Goal: Use online tool/utility: Utilize a website feature to perform a specific function

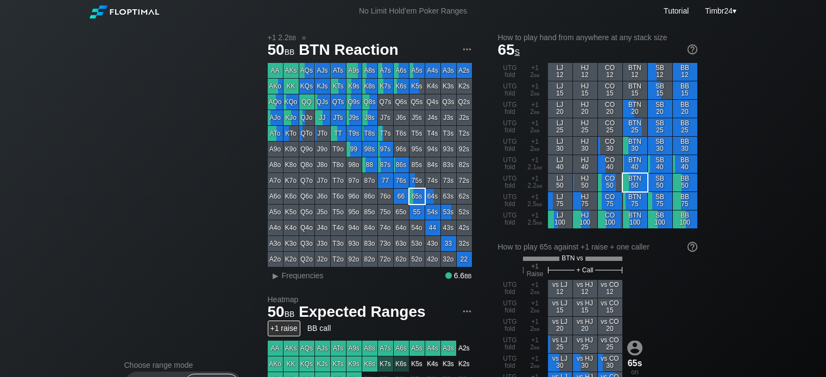
scroll to position [344, 0]
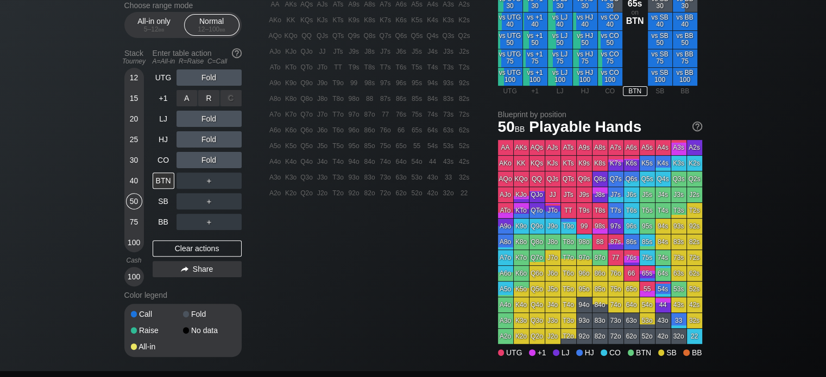
click at [213, 121] on div "UTG Fold +1 A ✕ R ✕ C ✕ Fold LJ Fold HJ Fold CO Fold BTN ＋ SB ＋ BB ＋" at bounding box center [197, 150] width 89 height 161
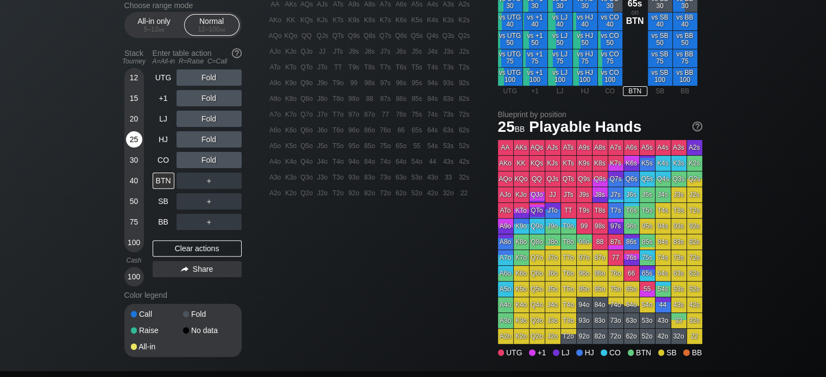
click at [132, 141] on div "25" at bounding box center [134, 139] width 16 height 16
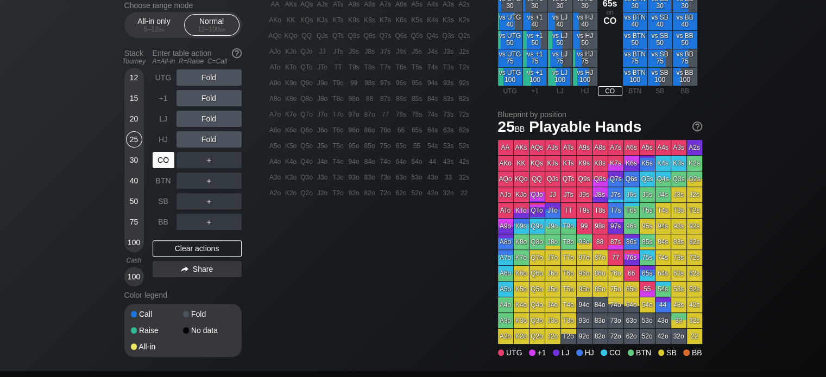
click at [170, 165] on div "CO" at bounding box center [164, 160] width 22 height 16
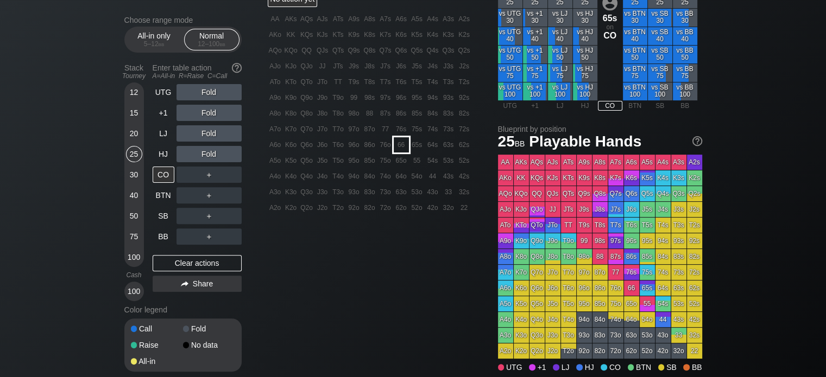
scroll to position [328, 0]
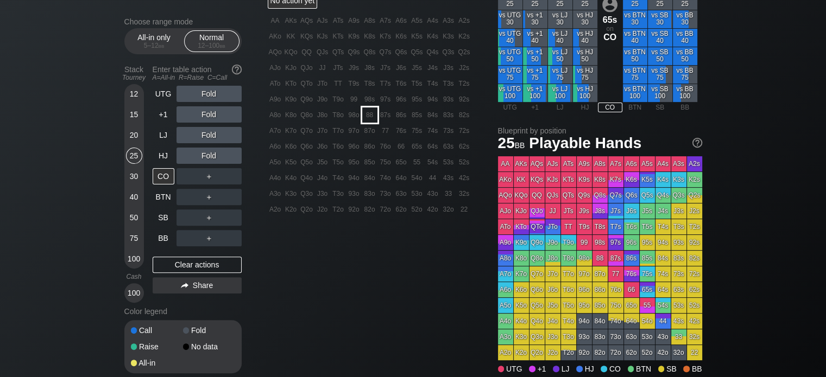
click at [364, 117] on div "88" at bounding box center [369, 115] width 15 height 15
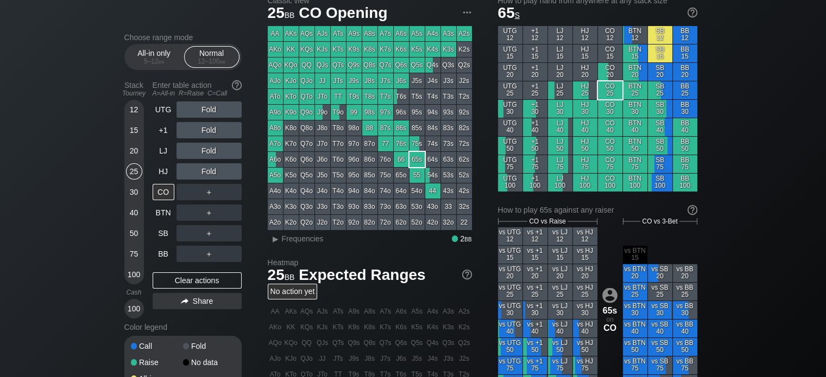
scroll to position [0, 0]
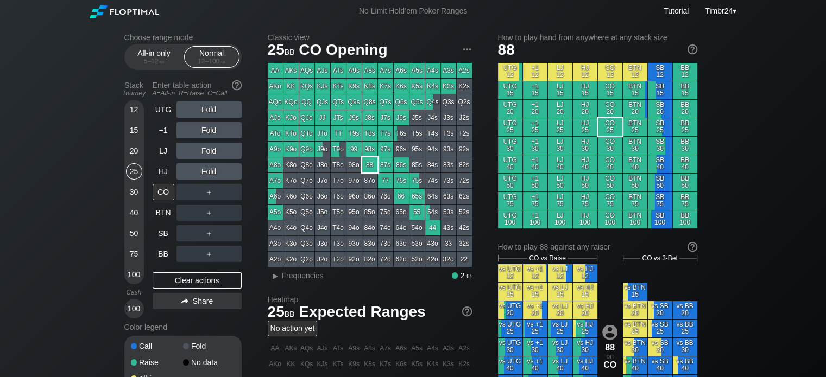
click at [369, 169] on div "88" at bounding box center [369, 164] width 15 height 15
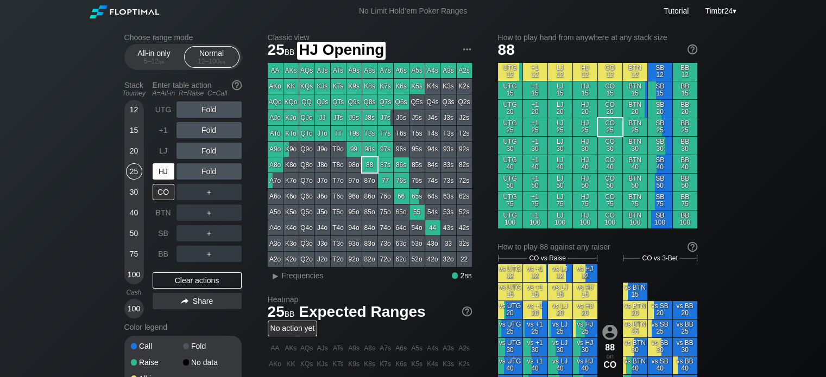
click at [161, 167] on div "HJ" at bounding box center [164, 171] width 22 height 16
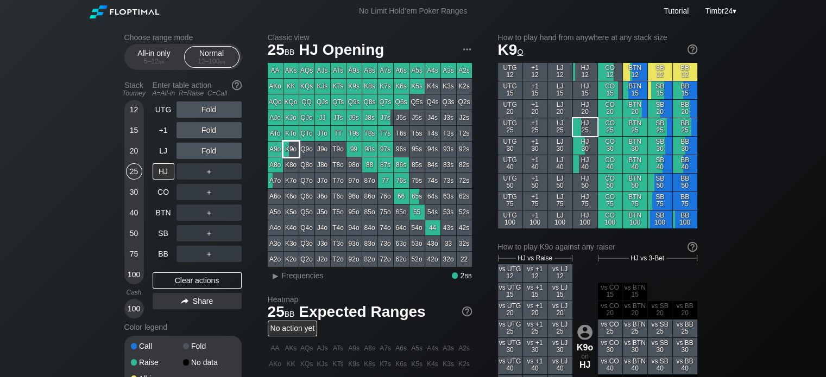
click at [289, 150] on div "K9o" at bounding box center [290, 149] width 15 height 15
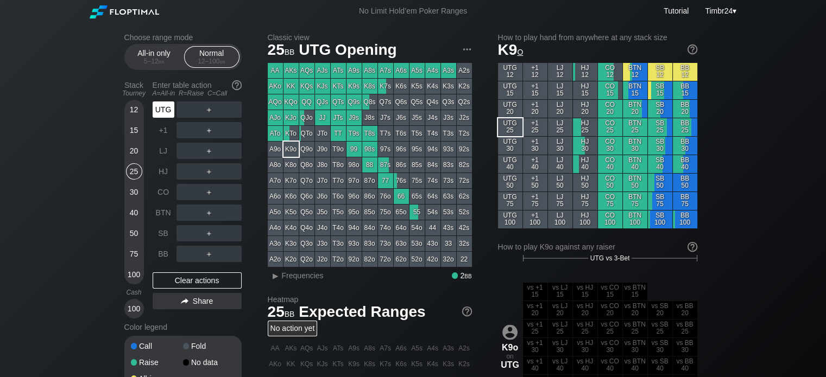
click at [158, 113] on div "UTG" at bounding box center [164, 110] width 22 height 16
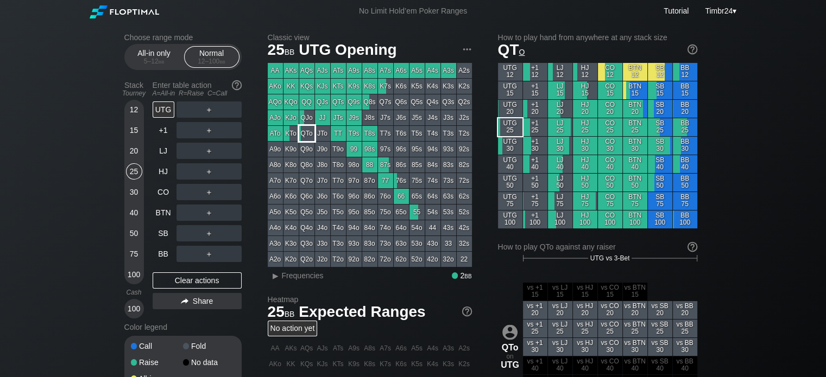
click at [310, 136] on div "QTo" at bounding box center [306, 133] width 15 height 15
click at [308, 273] on span "Frequencies" at bounding box center [303, 275] width 42 height 9
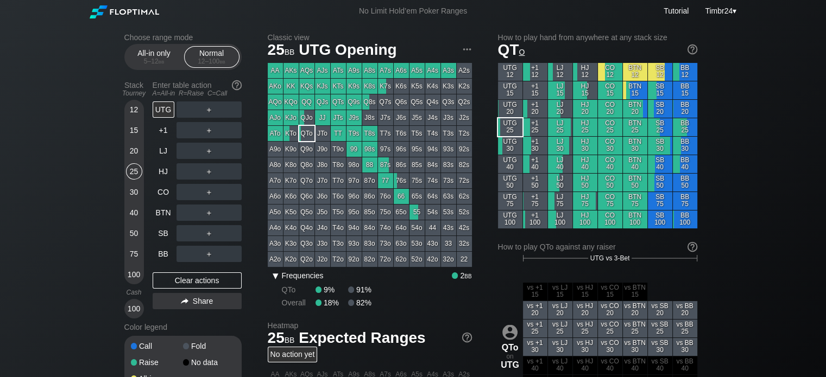
click at [308, 273] on span "Frequencies" at bounding box center [303, 275] width 42 height 9
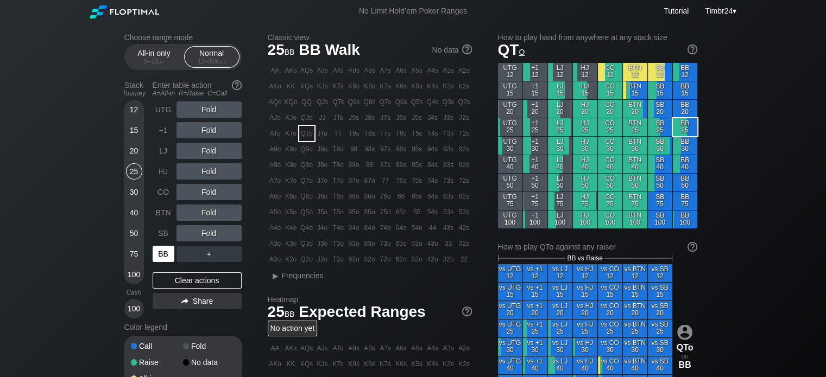
click at [161, 250] on div "BB" at bounding box center [164, 254] width 22 height 16
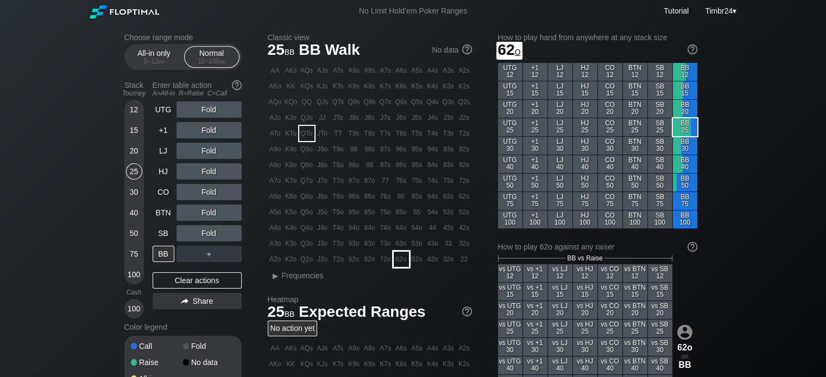
click at [398, 258] on div "62o" at bounding box center [401, 259] width 15 height 15
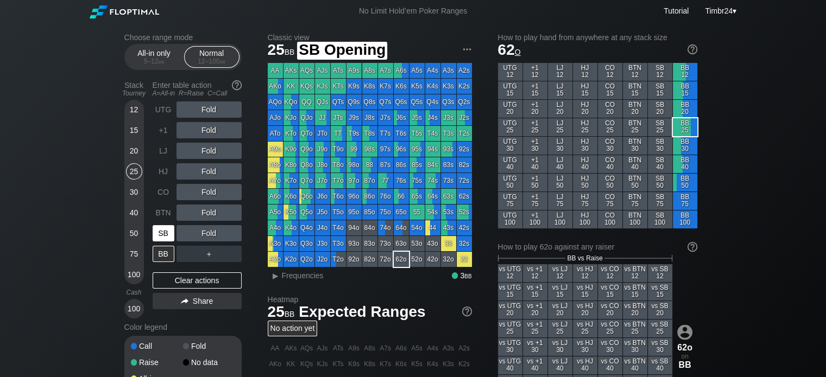
click at [157, 238] on div "SB" at bounding box center [164, 233] width 22 height 16
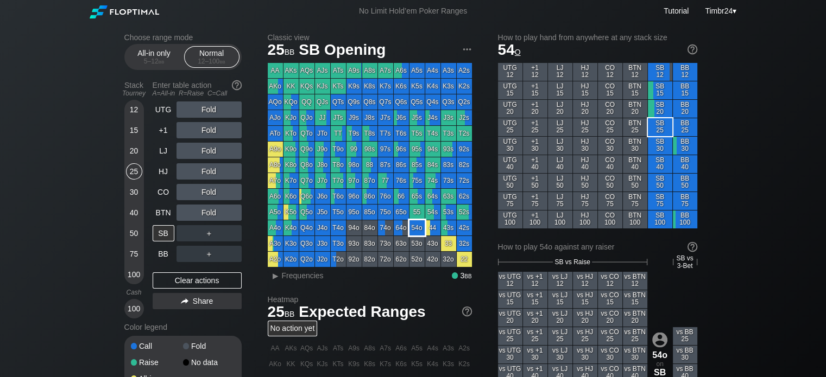
click at [414, 230] on div "54o" at bounding box center [416, 227] width 15 height 15
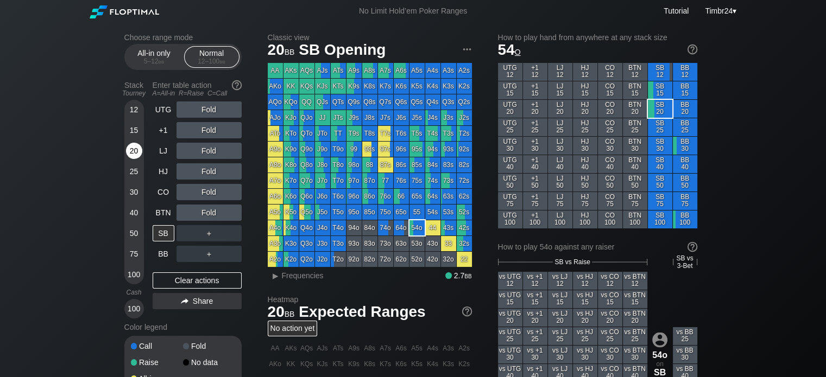
click at [134, 150] on div "20" at bounding box center [134, 151] width 16 height 16
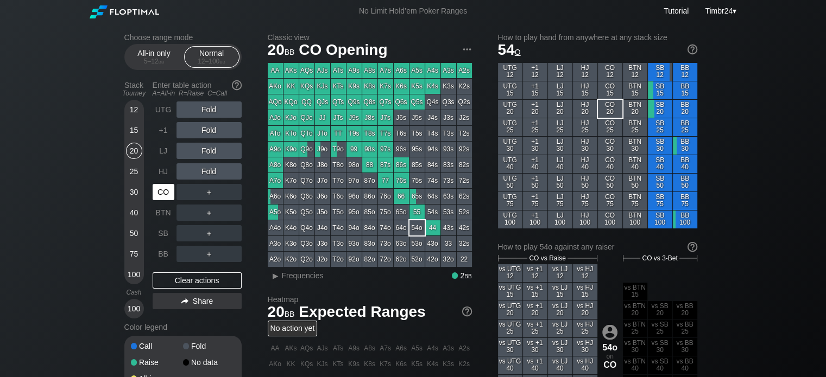
click at [168, 186] on div "CO" at bounding box center [164, 192] width 22 height 16
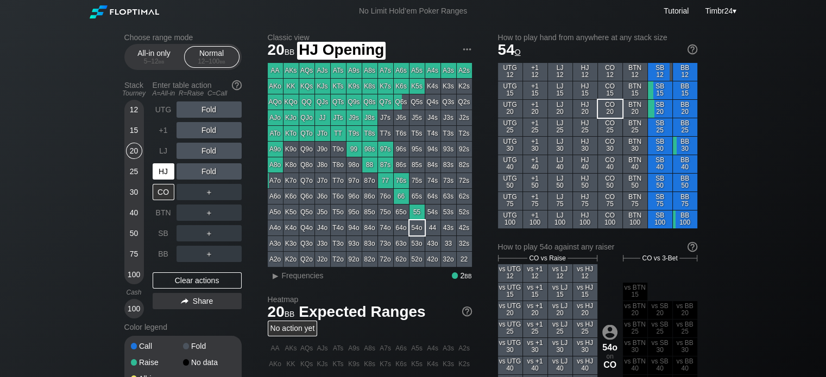
click at [161, 178] on div "HJ" at bounding box center [164, 171] width 22 height 16
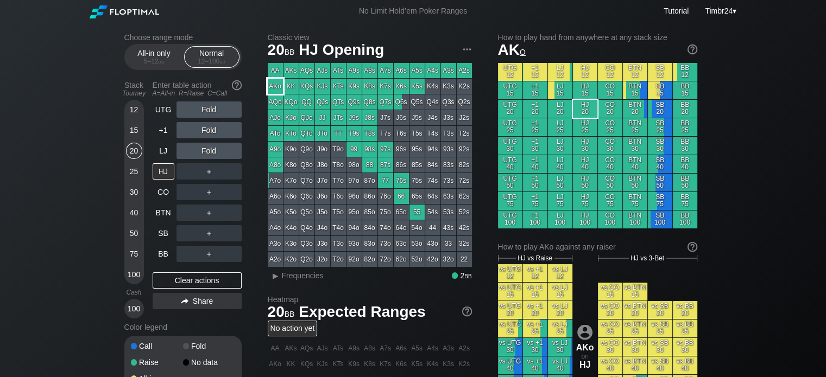
click at [279, 90] on div "AKo" at bounding box center [275, 86] width 15 height 15
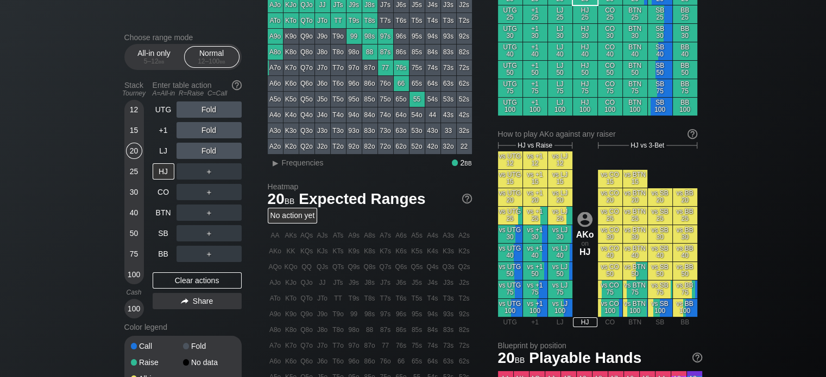
scroll to position [113, 0]
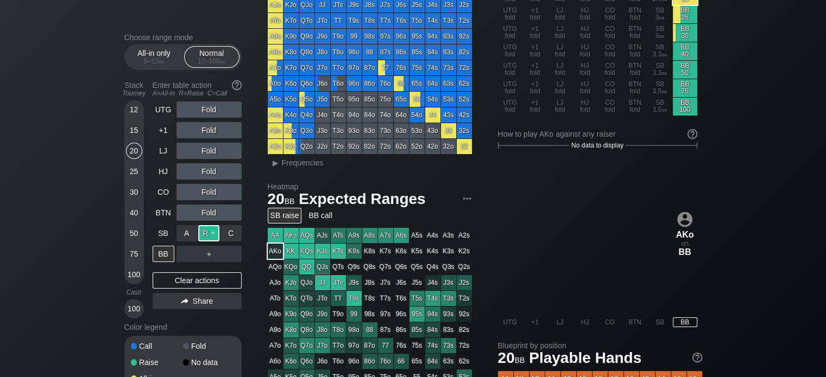
click at [212, 239] on div "R ✕" at bounding box center [208, 233] width 21 height 16
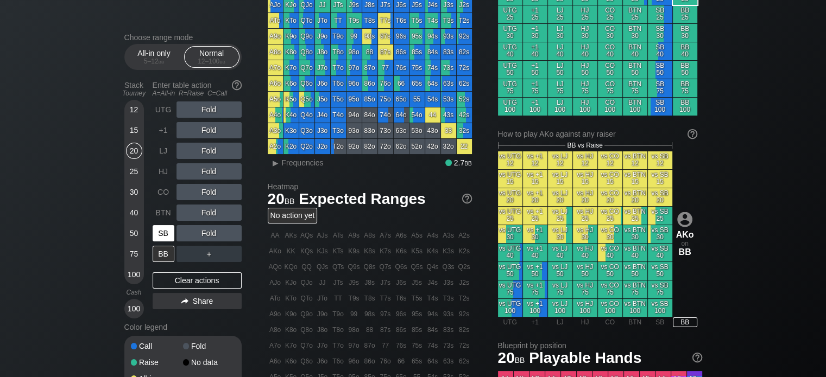
click at [161, 232] on div "SB" at bounding box center [164, 233] width 22 height 16
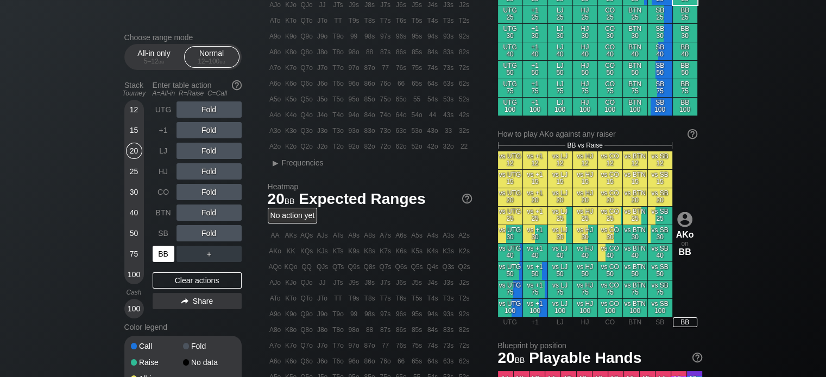
click at [163, 252] on div "BB" at bounding box center [164, 254] width 22 height 16
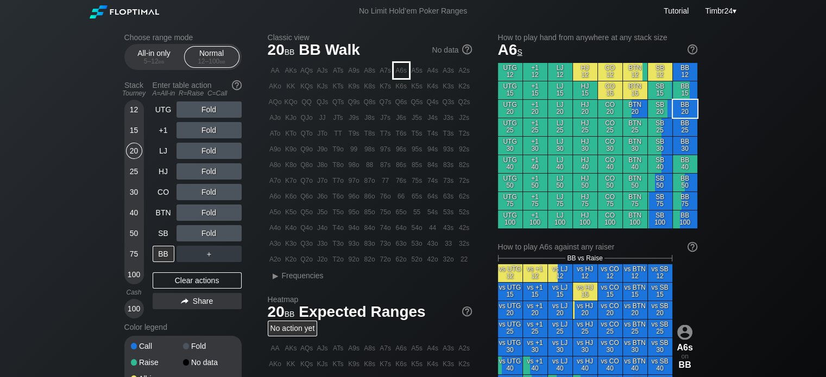
click at [400, 72] on div "A6s" at bounding box center [401, 70] width 15 height 15
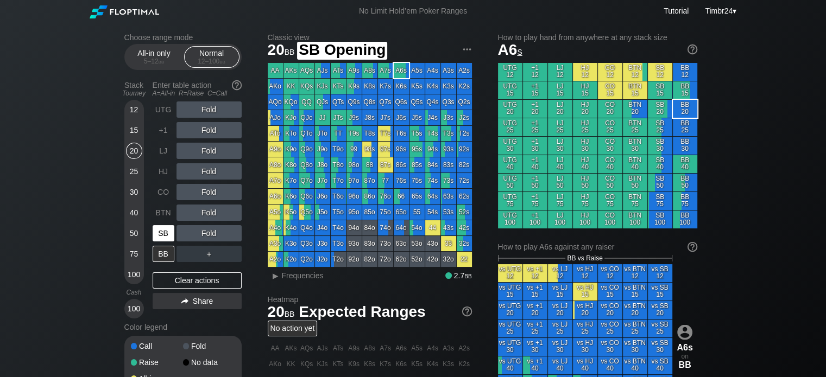
click at [170, 229] on div "SB" at bounding box center [164, 233] width 22 height 16
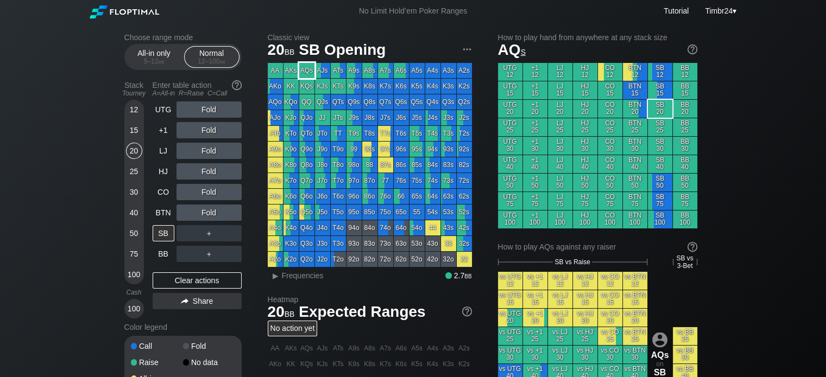
click at [303, 69] on div "AQs" at bounding box center [306, 70] width 15 height 15
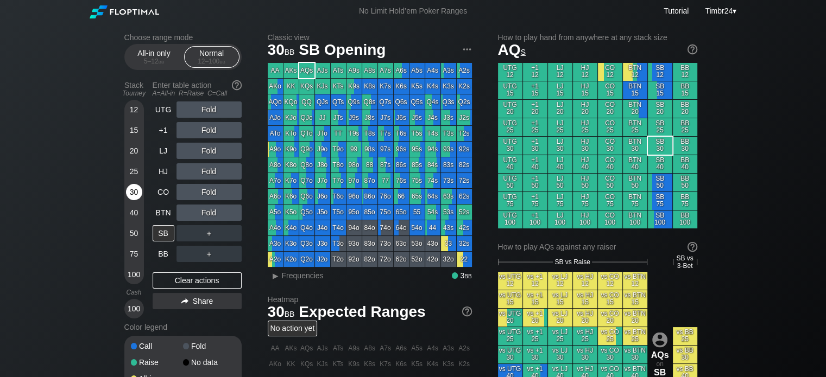
click at [134, 194] on div "30" at bounding box center [134, 192] width 16 height 16
click at [205, 173] on div "R ✕" at bounding box center [208, 171] width 21 height 16
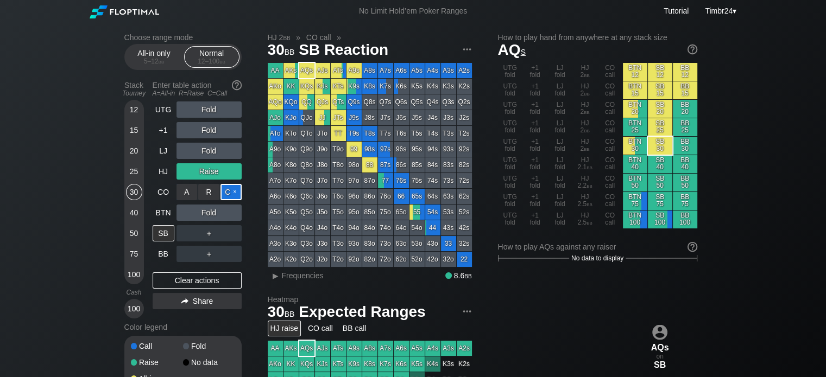
click at [228, 193] on div "C ✕" at bounding box center [230, 192] width 21 height 16
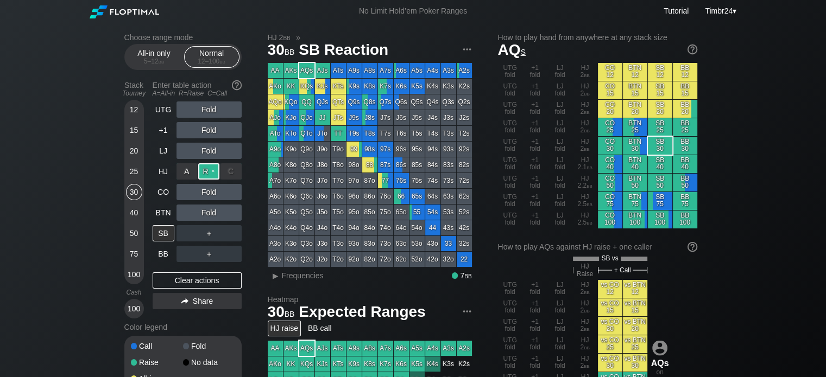
click at [209, 174] on div "R ✕" at bounding box center [208, 171] width 21 height 16
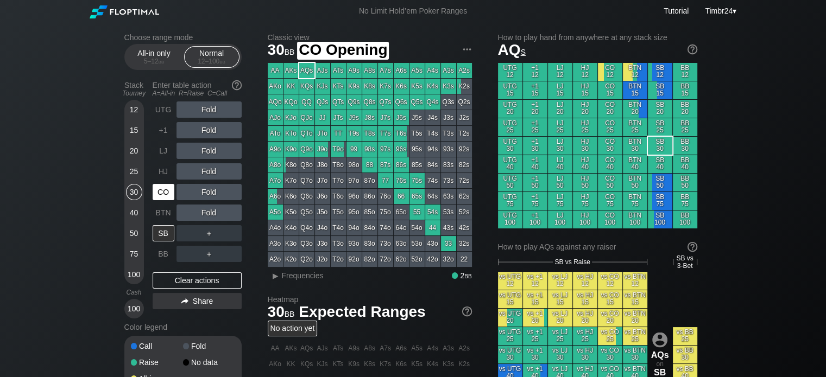
click at [163, 195] on div "CO" at bounding box center [164, 192] width 22 height 16
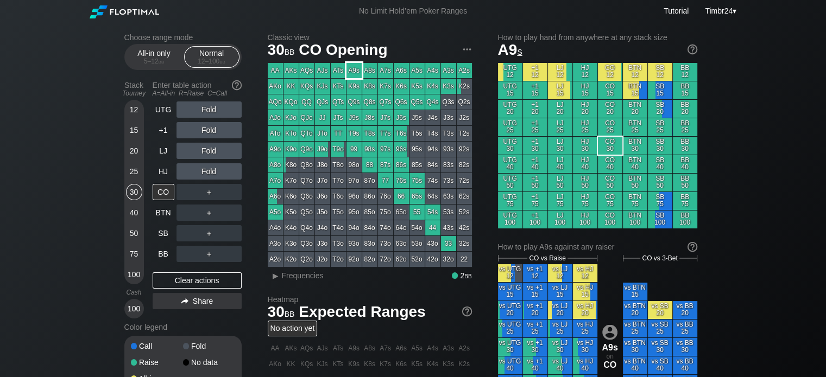
click at [355, 72] on div "A9s" at bounding box center [353, 70] width 15 height 15
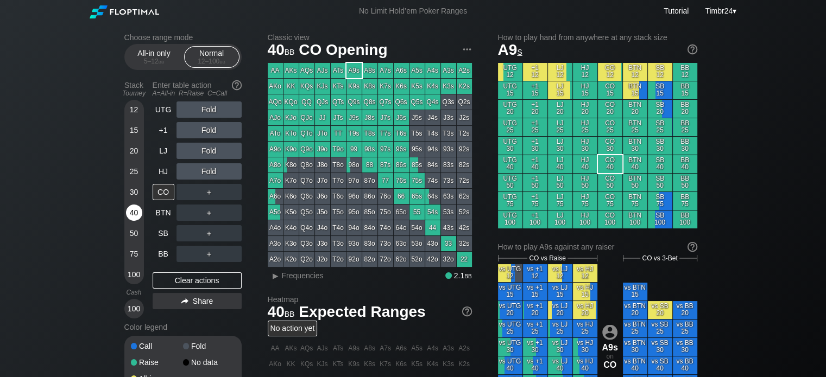
click at [137, 215] on div "40" at bounding box center [134, 213] width 16 height 16
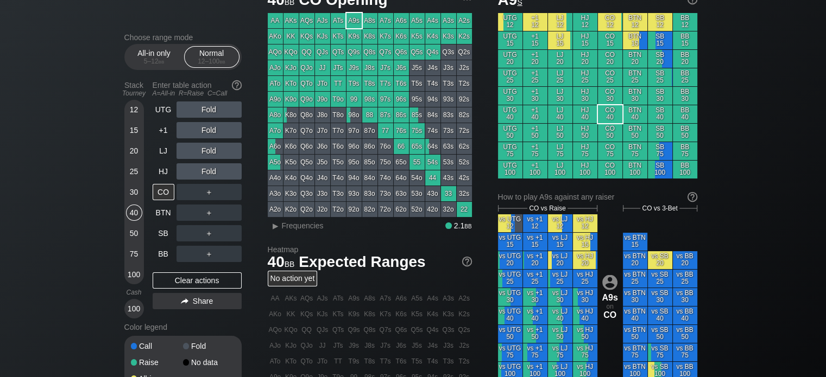
scroll to position [62, 0]
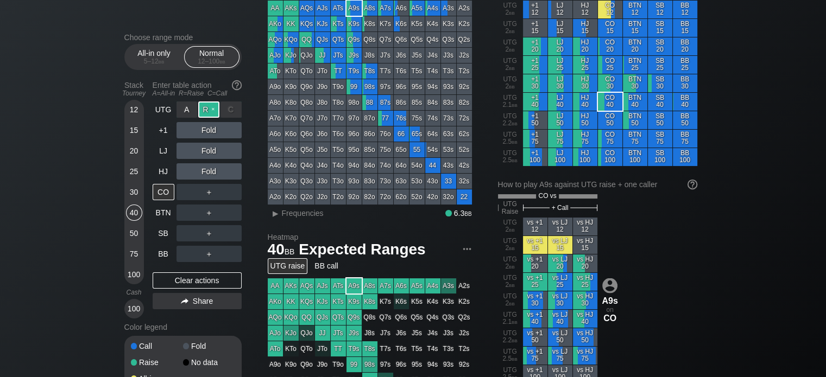
click at [211, 109] on div "R ✕" at bounding box center [208, 110] width 21 height 16
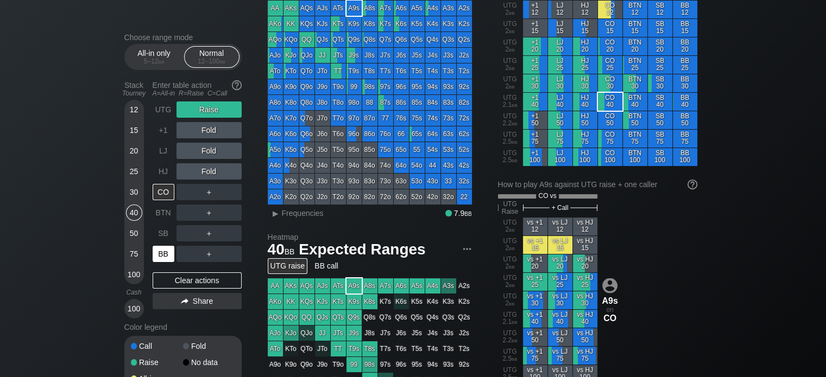
click at [166, 251] on div "BB" at bounding box center [164, 254] width 22 height 16
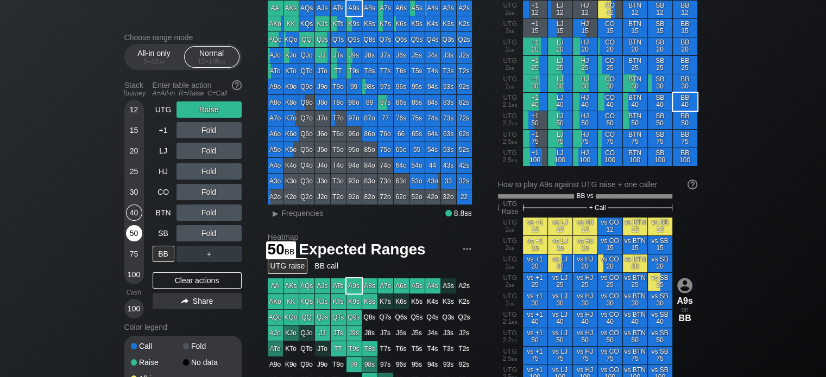
click at [138, 230] on div "50" at bounding box center [134, 233] width 16 height 16
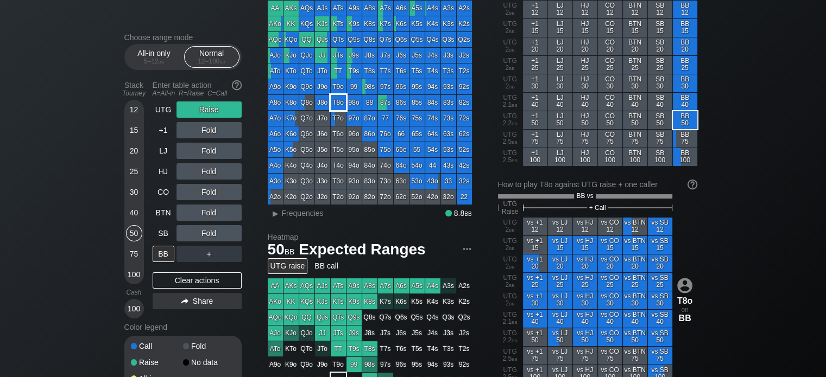
click at [339, 104] on div "T8o" at bounding box center [338, 102] width 15 height 15
click at [212, 106] on div "R ✕" at bounding box center [208, 110] width 21 height 16
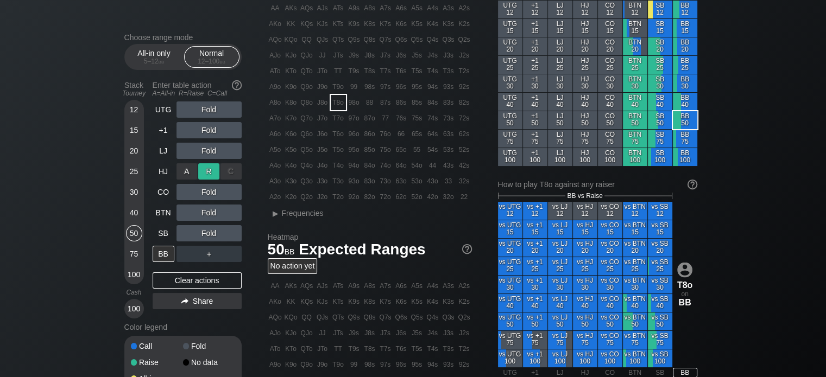
click at [210, 170] on div "R ✕" at bounding box center [208, 171] width 21 height 16
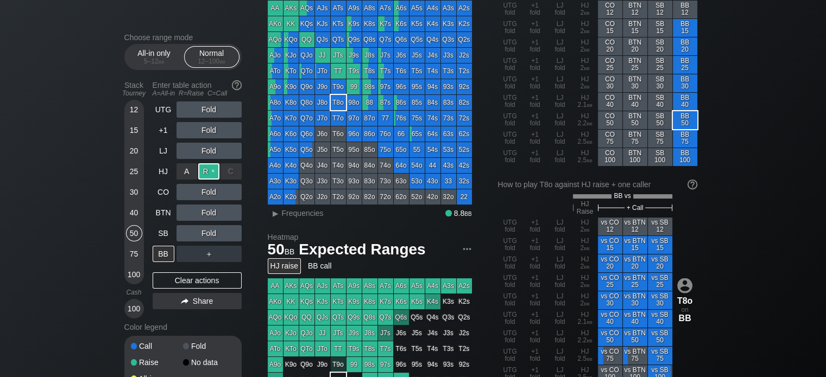
click at [211, 175] on div "R ✕" at bounding box center [208, 171] width 21 height 16
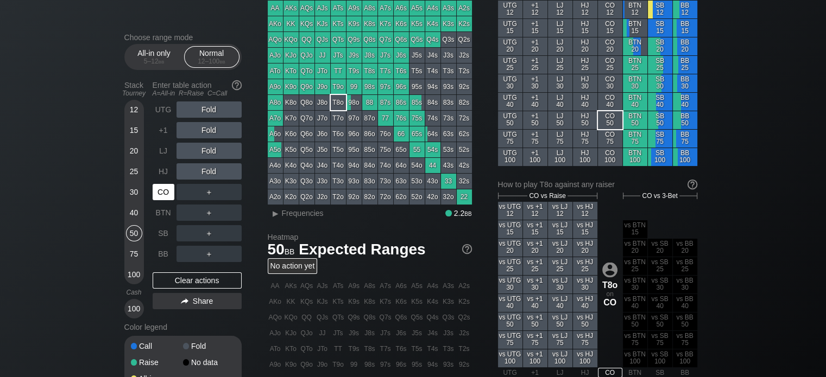
click at [163, 194] on div "CO" at bounding box center [164, 192] width 22 height 16
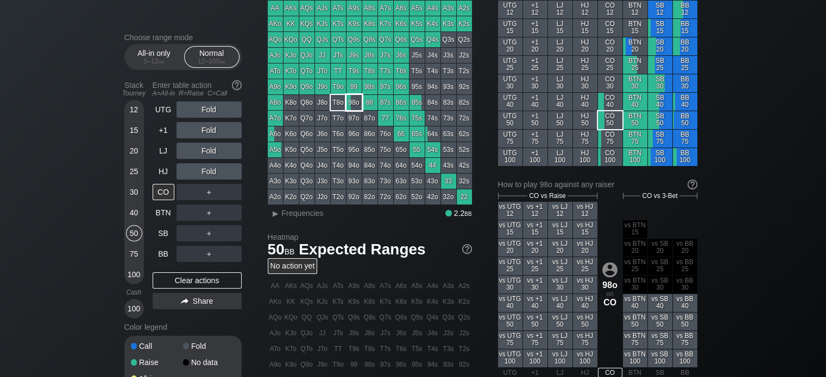
click at [355, 103] on div "98o" at bounding box center [353, 102] width 15 height 15
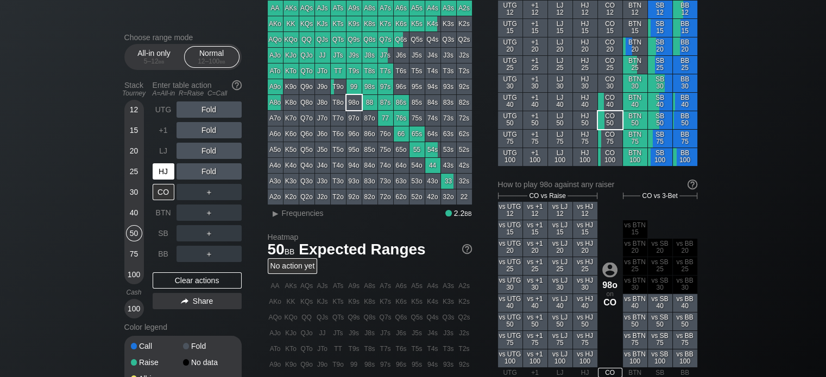
click at [163, 173] on div "HJ" at bounding box center [164, 171] width 22 height 16
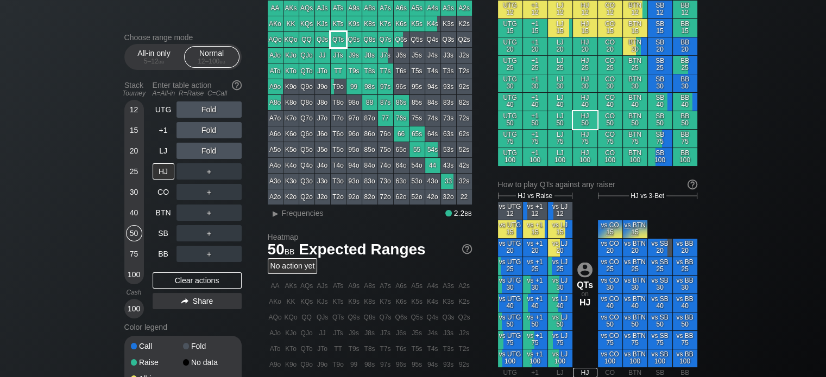
click at [334, 42] on div "QTs" at bounding box center [338, 39] width 15 height 15
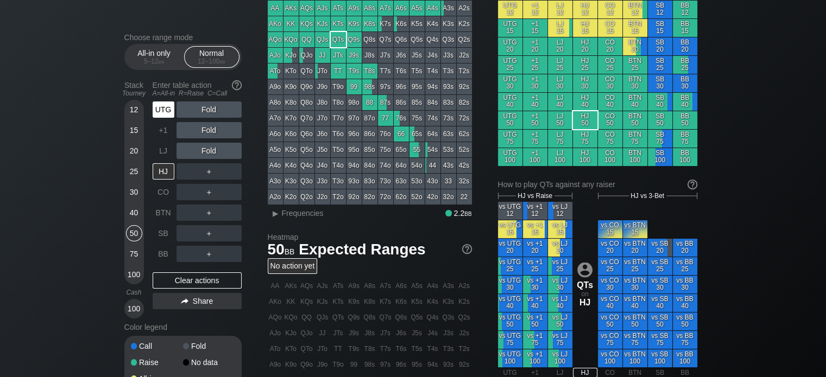
click at [163, 108] on div "UTG" at bounding box center [164, 110] width 22 height 16
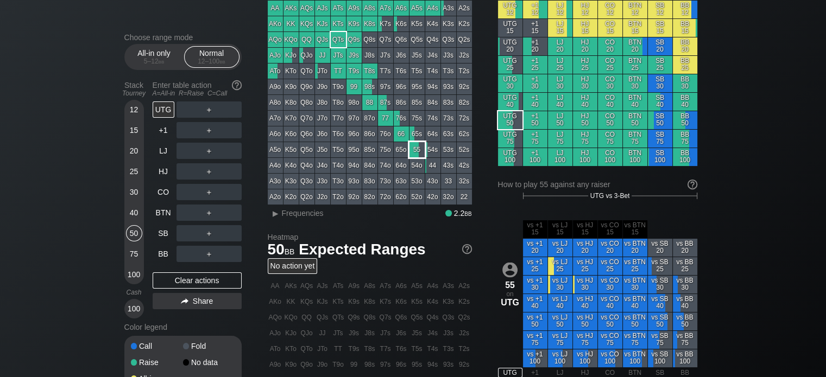
click at [418, 149] on div "55" at bounding box center [416, 149] width 15 height 15
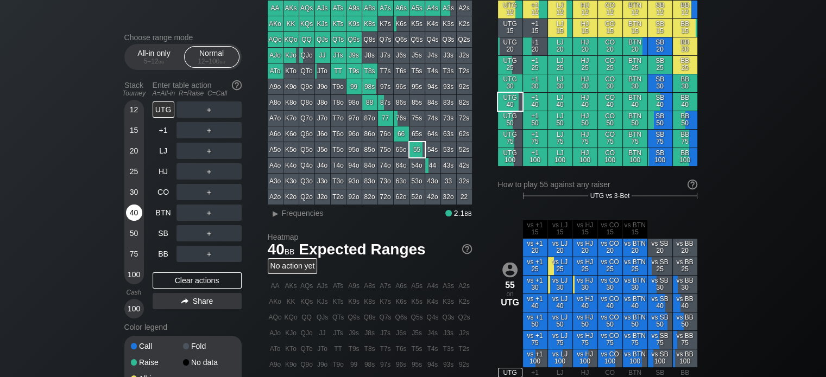
click at [130, 212] on div "40" at bounding box center [134, 213] width 16 height 16
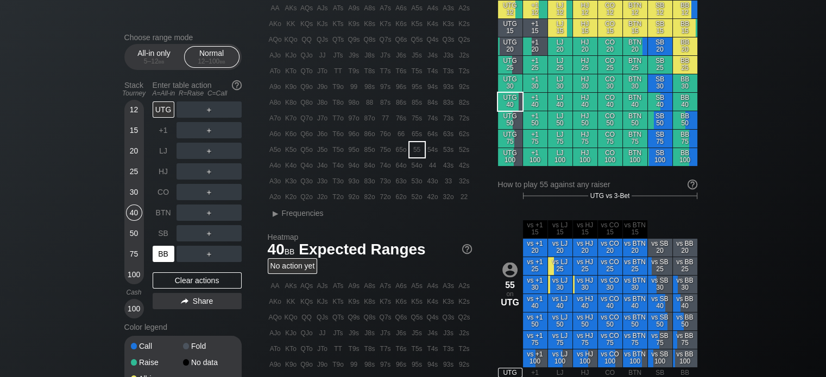
click at [156, 251] on div "BB" at bounding box center [164, 254] width 22 height 16
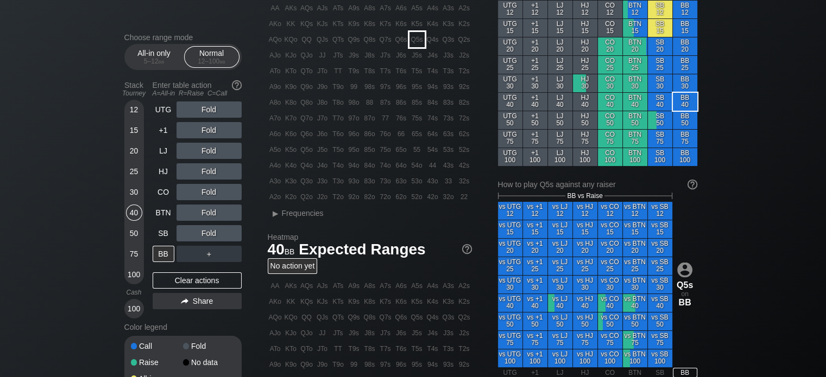
click at [413, 43] on div "Q5s" at bounding box center [416, 39] width 15 height 15
click at [205, 169] on div "R ✕" at bounding box center [208, 171] width 21 height 16
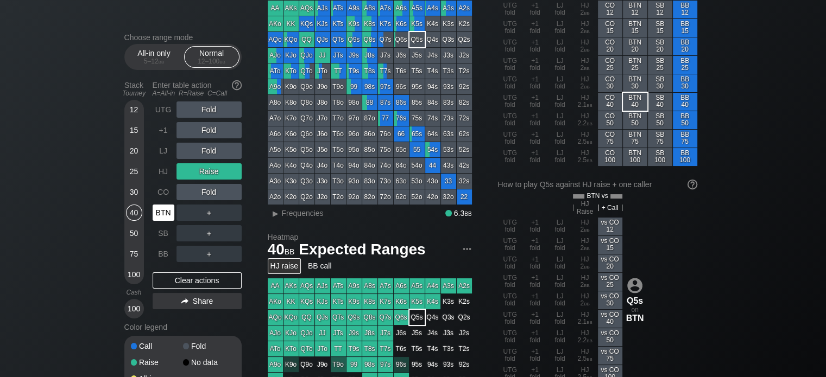
click at [161, 209] on div "BTN" at bounding box center [164, 213] width 22 height 16
click at [223, 162] on div "A ✕ R ✕ C ✕ Raise" at bounding box center [208, 171] width 65 height 25
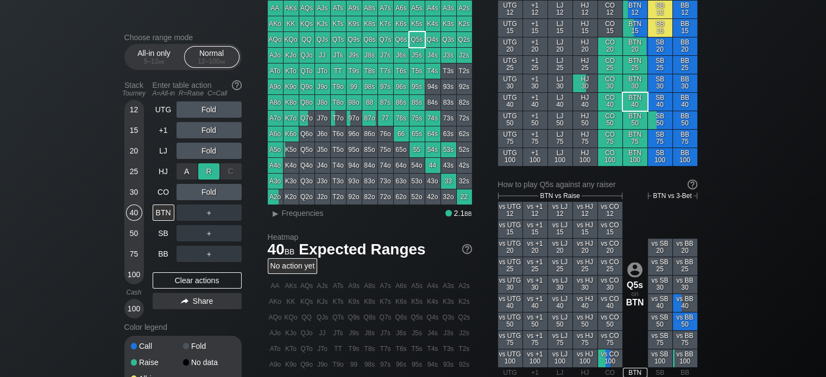
click at [217, 166] on div "R ✕" at bounding box center [208, 171] width 21 height 16
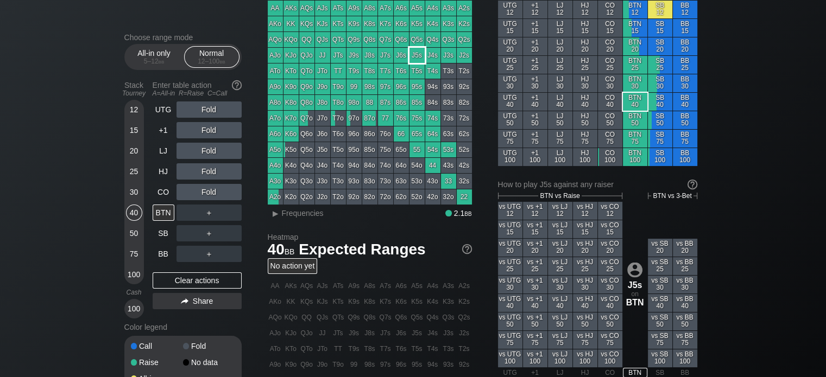
click at [414, 52] on div "J5s" at bounding box center [416, 55] width 15 height 15
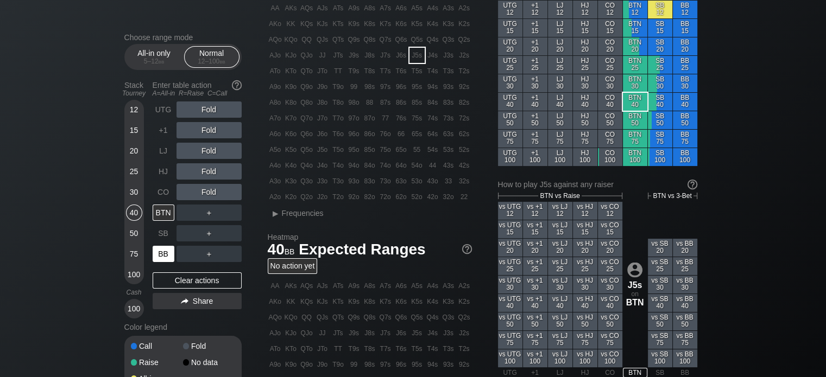
click at [163, 254] on div "BB" at bounding box center [164, 254] width 22 height 16
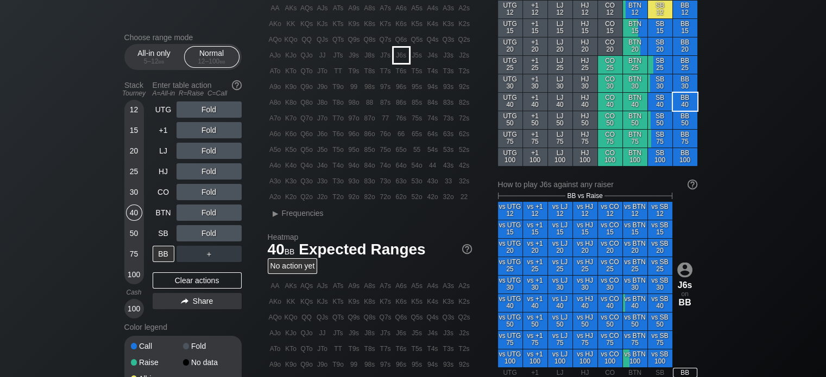
click at [402, 61] on div "J6s" at bounding box center [401, 55] width 15 height 15
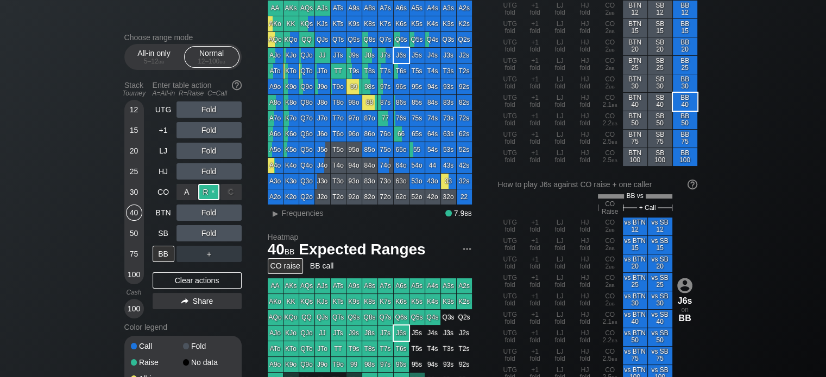
click at [204, 187] on div "R ✕" at bounding box center [208, 192] width 21 height 16
click at [229, 234] on div "C ✕" at bounding box center [230, 233] width 21 height 16
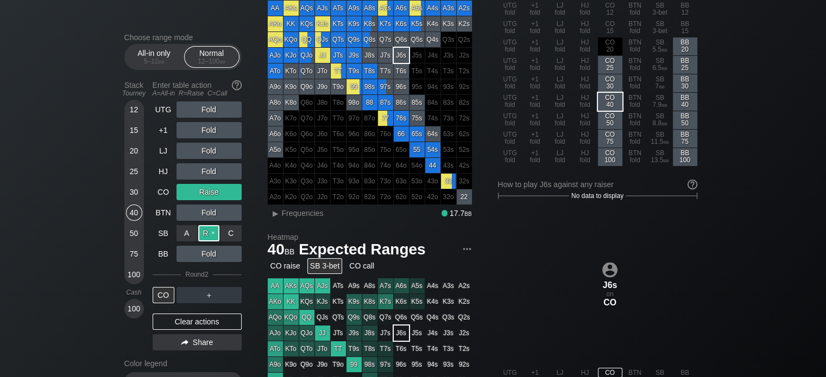
click at [211, 235] on div "R ✕" at bounding box center [208, 233] width 21 height 16
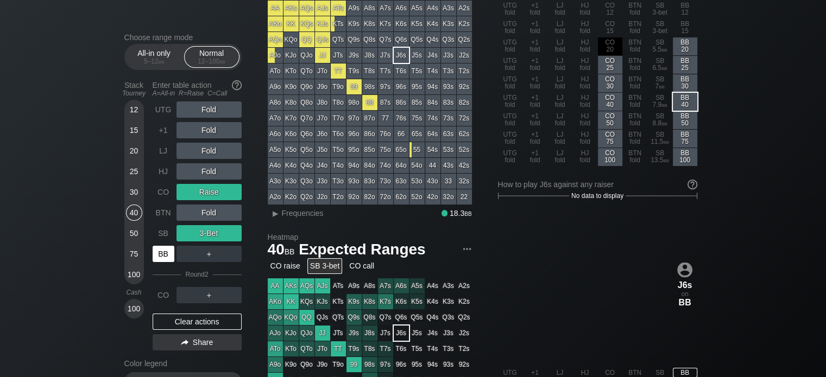
click at [159, 251] on div "BB" at bounding box center [164, 254] width 22 height 16
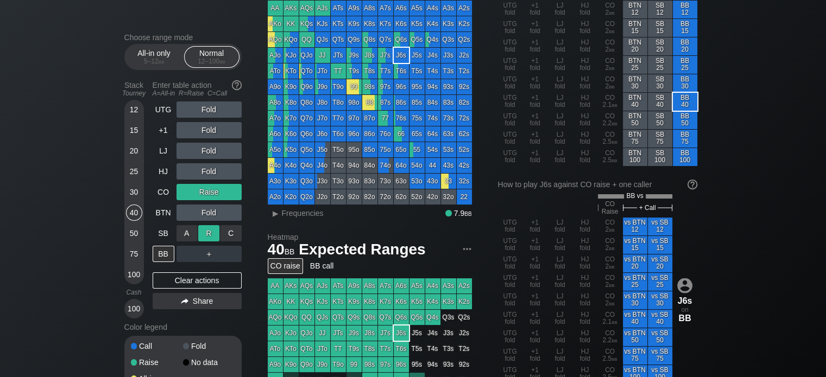
click at [209, 239] on div "R ✕" at bounding box center [208, 233] width 21 height 16
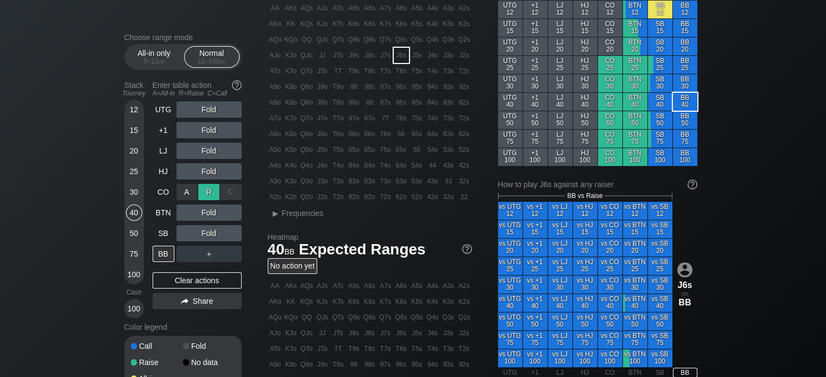
click at [210, 197] on div "R ✕" at bounding box center [208, 192] width 21 height 16
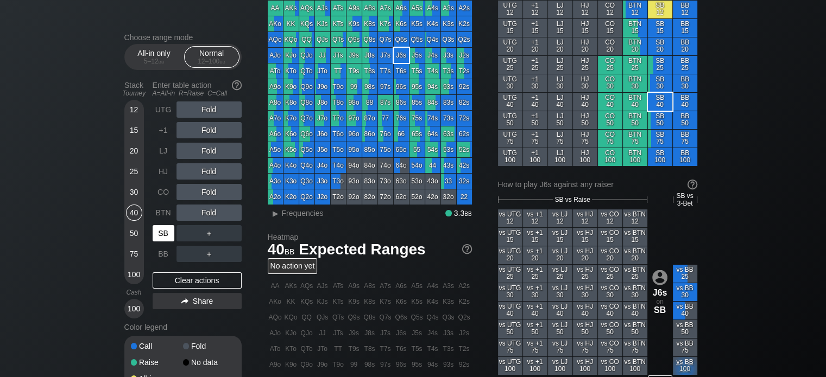
click at [153, 231] on div "SB" at bounding box center [164, 233] width 22 height 16
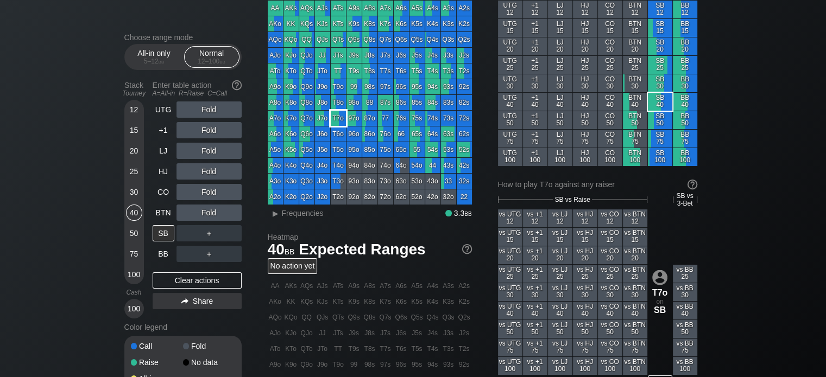
click at [332, 116] on div "T7o" at bounding box center [338, 118] width 15 height 15
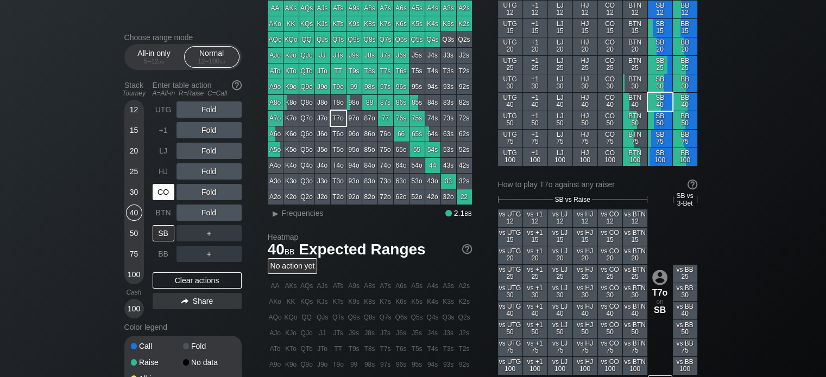
click at [167, 191] on div "CO" at bounding box center [164, 192] width 22 height 16
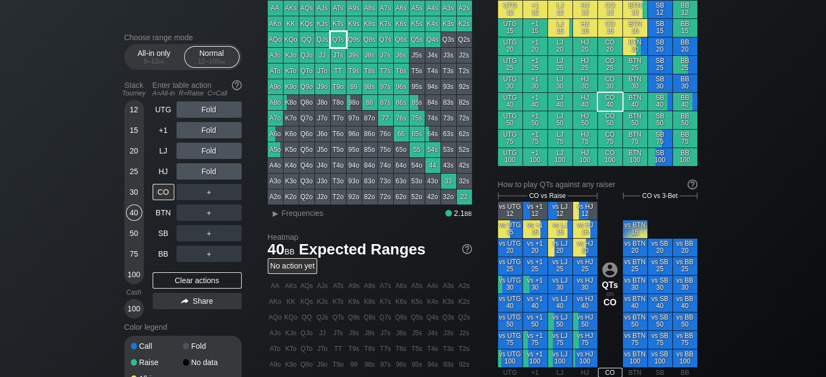
click at [337, 40] on div "QTs" at bounding box center [338, 39] width 15 height 15
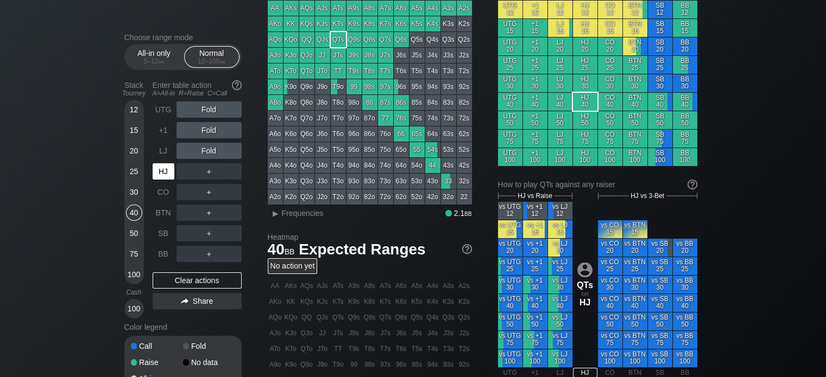
click at [169, 175] on div "HJ" at bounding box center [164, 171] width 22 height 16
click at [206, 115] on div "R ✕" at bounding box center [208, 110] width 21 height 16
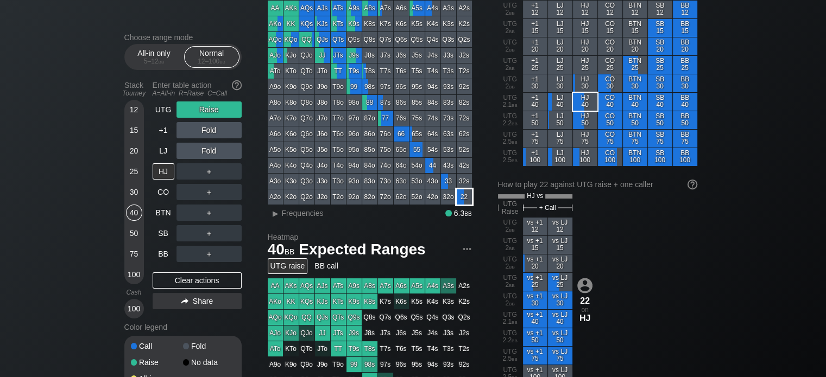
click at [465, 196] on div "22" at bounding box center [464, 197] width 15 height 15
click at [293, 216] on span "Frequencies" at bounding box center [303, 213] width 42 height 9
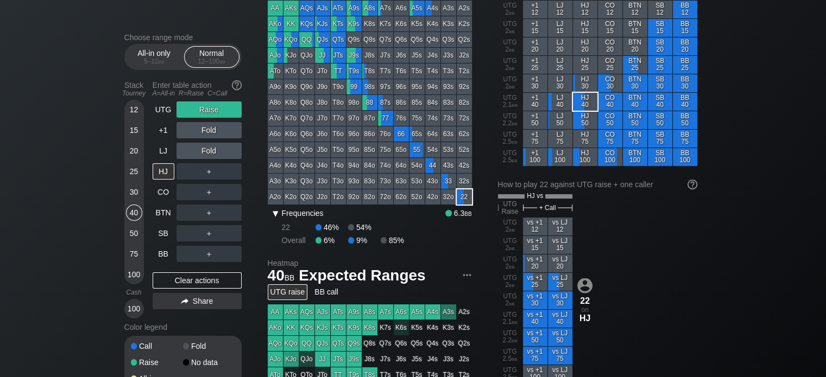
click at [293, 216] on span "Frequencies" at bounding box center [303, 213] width 42 height 9
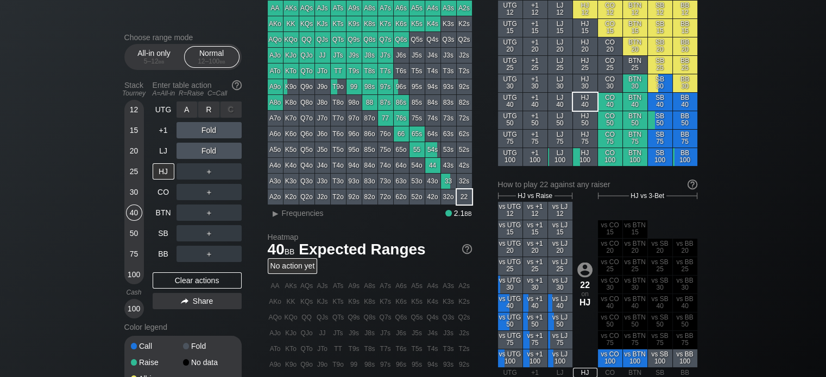
click at [207, 105] on div "R ✕" at bounding box center [208, 110] width 21 height 16
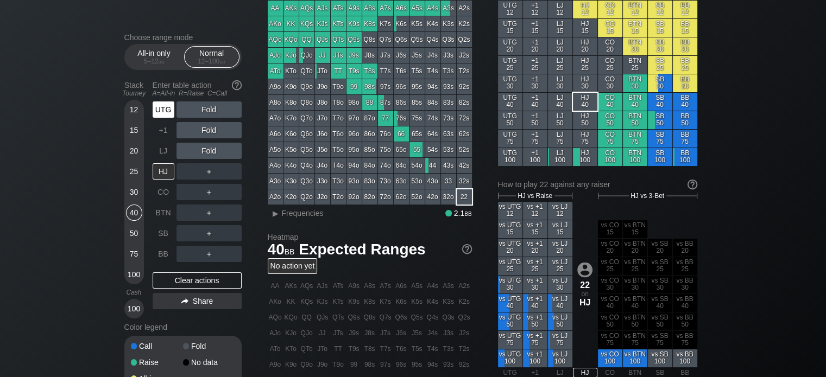
click at [163, 117] on div "UTG" at bounding box center [164, 110] width 22 height 16
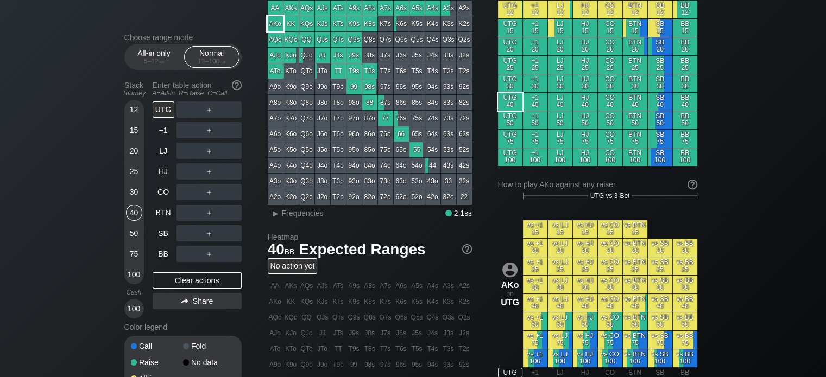
click at [271, 20] on div "AKo" at bounding box center [275, 23] width 15 height 15
click at [229, 238] on div "C ✕" at bounding box center [230, 233] width 21 height 16
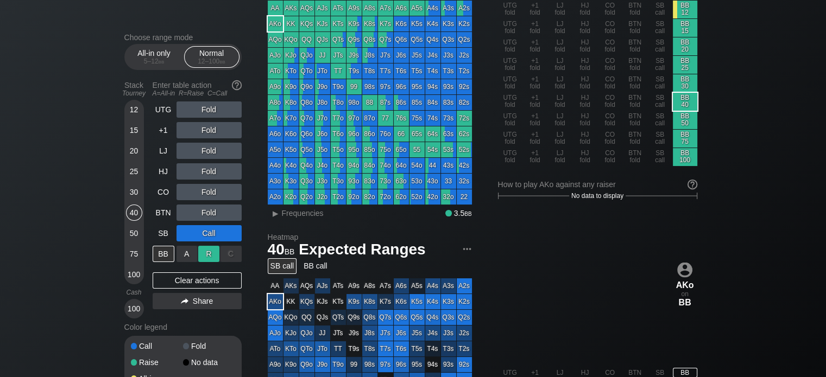
click at [213, 252] on div "R ✕" at bounding box center [208, 254] width 21 height 16
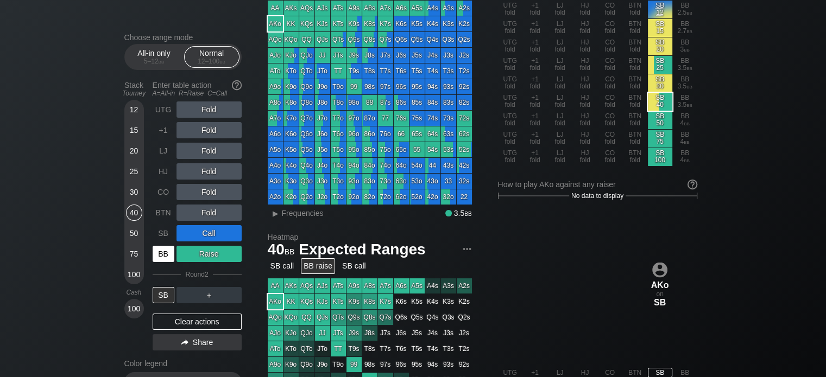
click at [169, 254] on div "BB" at bounding box center [164, 254] width 22 height 16
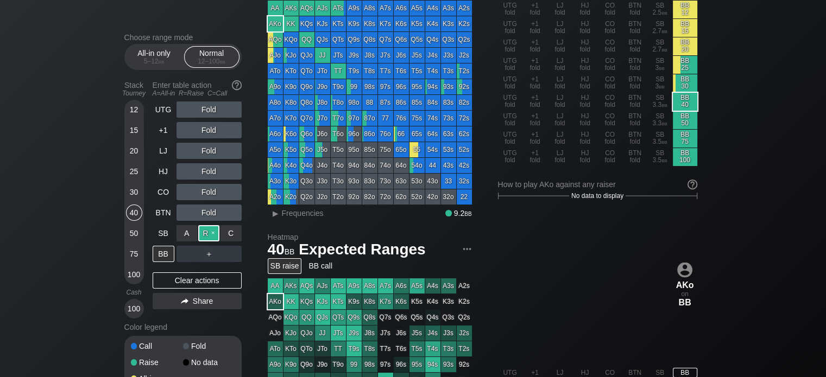
click at [211, 230] on div "R ✕" at bounding box center [208, 233] width 21 height 16
click at [211, 228] on div "R ✕" at bounding box center [208, 233] width 21 height 16
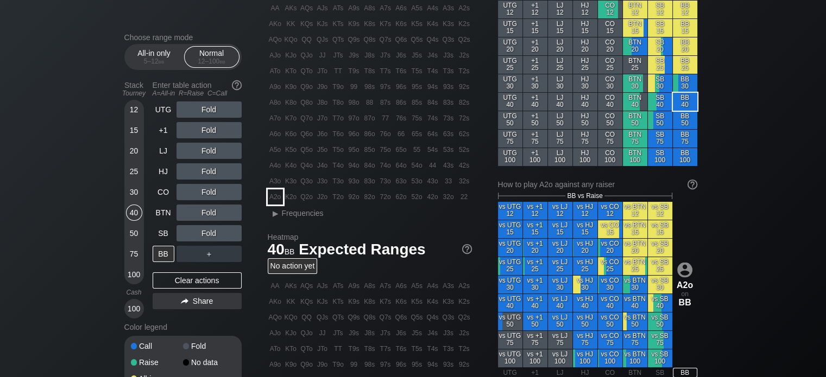
click at [278, 195] on div "A2o" at bounding box center [275, 197] width 15 height 15
click at [207, 206] on div "R ✕" at bounding box center [208, 213] width 21 height 16
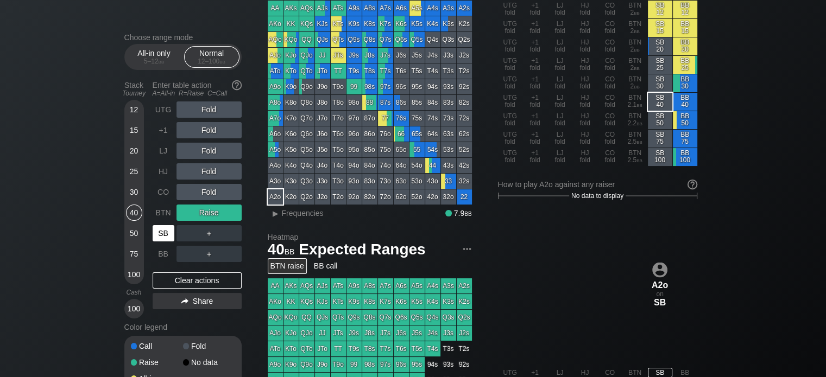
click at [168, 236] on div "SB" at bounding box center [164, 233] width 22 height 16
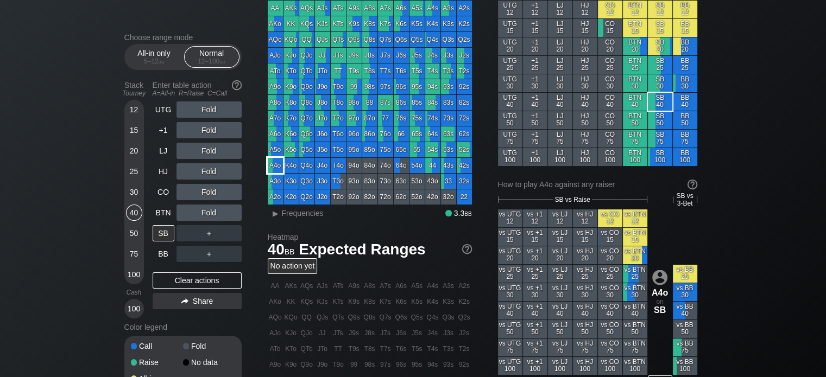
click at [273, 168] on div "A4o" at bounding box center [275, 165] width 15 height 15
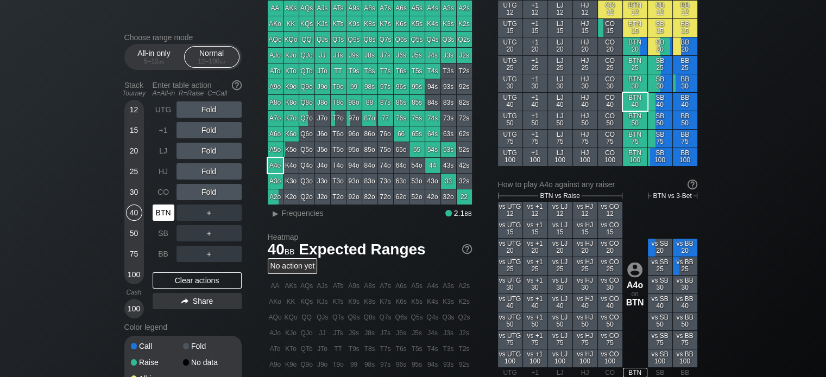
click at [155, 210] on div "BTN" at bounding box center [164, 213] width 22 height 16
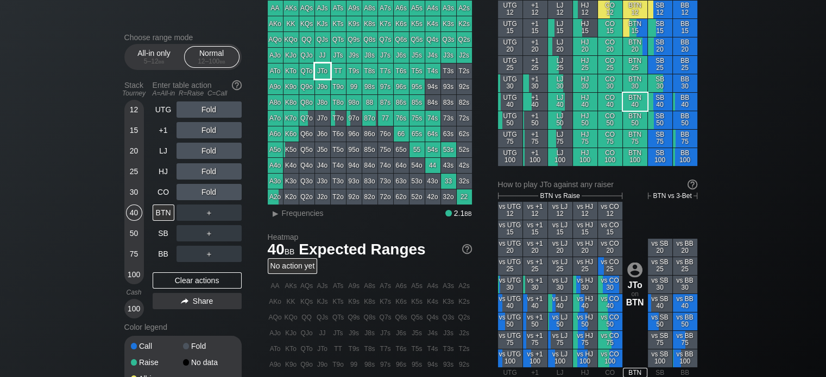
click at [322, 71] on div "JTo" at bounding box center [322, 71] width 15 height 15
click at [153, 188] on div "CO" at bounding box center [164, 192] width 22 height 16
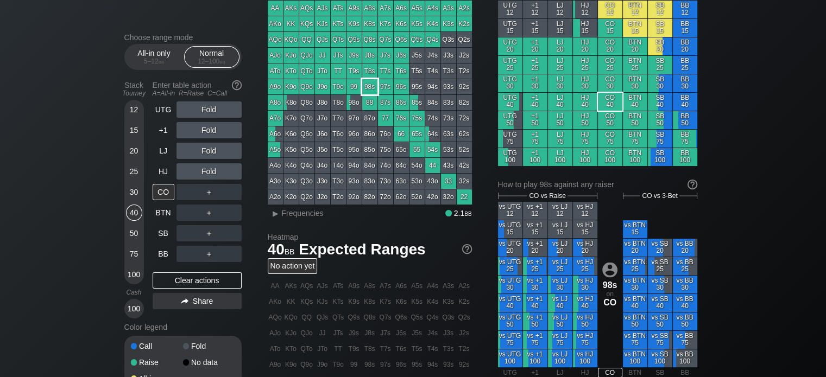
click at [368, 87] on div "98s" at bounding box center [369, 86] width 15 height 15
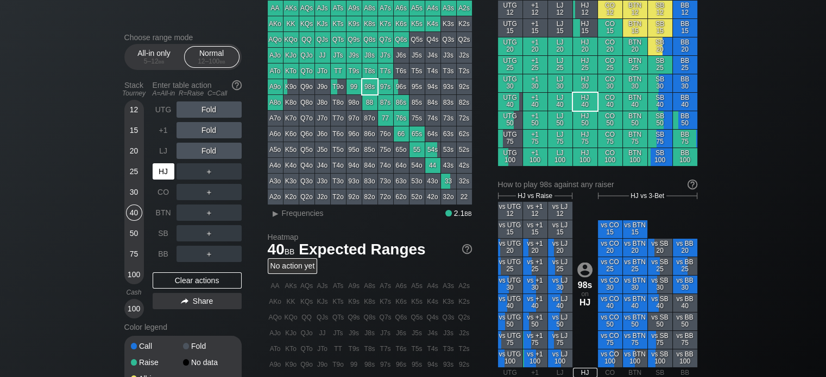
click at [163, 171] on div "HJ" at bounding box center [164, 171] width 22 height 16
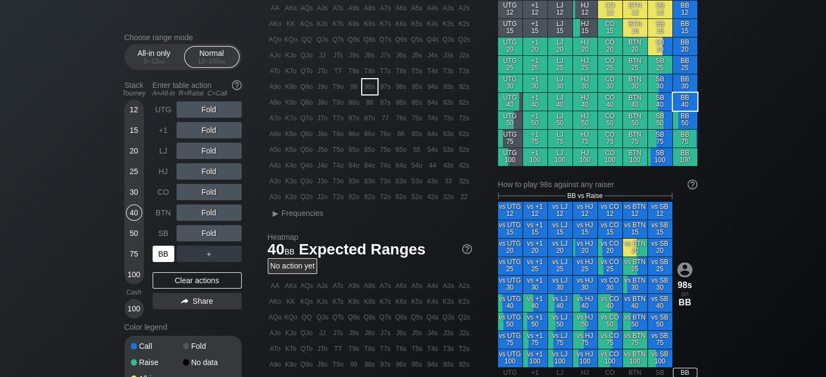
click at [166, 259] on div "BB" at bounding box center [164, 254] width 22 height 16
click at [136, 197] on div "30" at bounding box center [134, 192] width 16 height 16
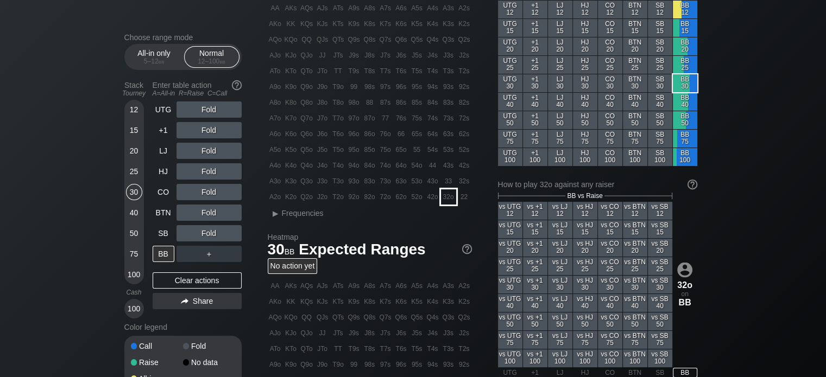
click at [450, 199] on div "32o" at bounding box center [448, 197] width 15 height 15
click at [128, 171] on div "25" at bounding box center [134, 171] width 16 height 16
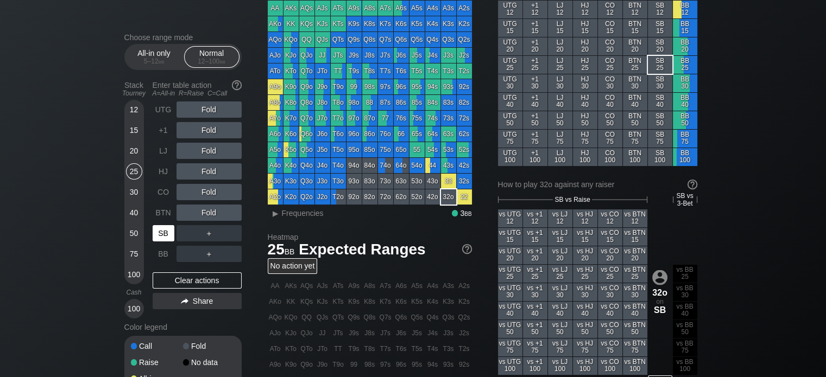
click at [167, 232] on div "SB" at bounding box center [164, 233] width 22 height 16
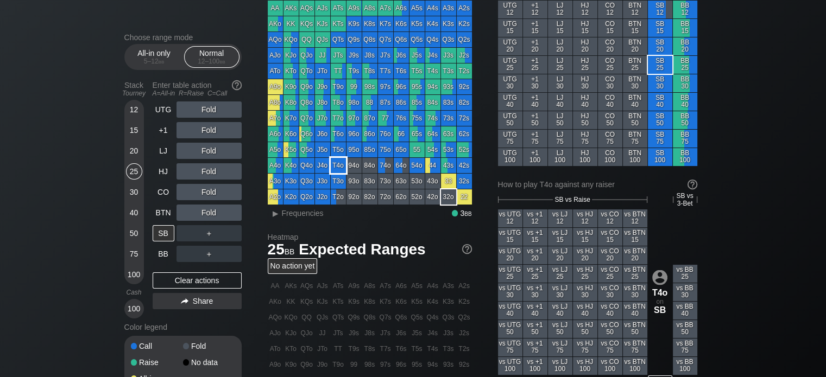
click at [339, 162] on div "T4o" at bounding box center [338, 165] width 15 height 15
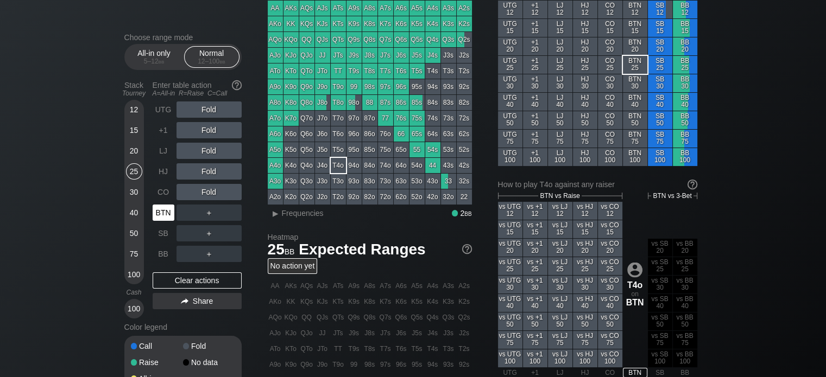
click at [159, 216] on div "BTN" at bounding box center [164, 213] width 22 height 16
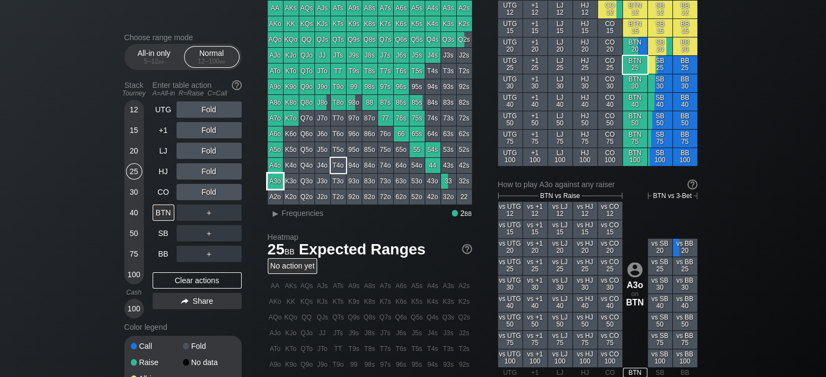
click at [274, 184] on div "A3o" at bounding box center [275, 181] width 15 height 15
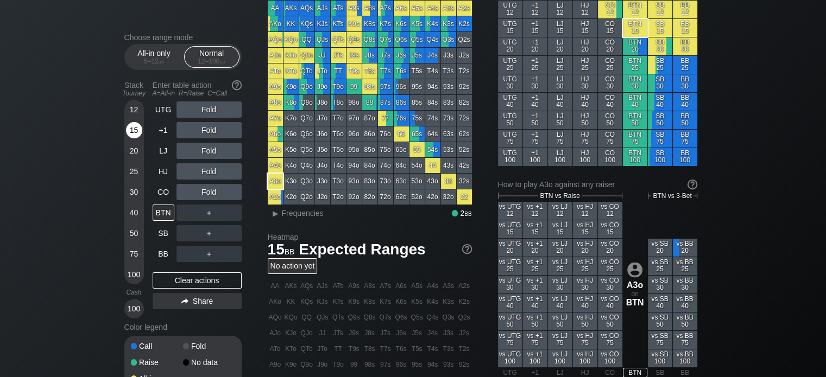
click at [129, 132] on div "15" at bounding box center [134, 130] width 16 height 16
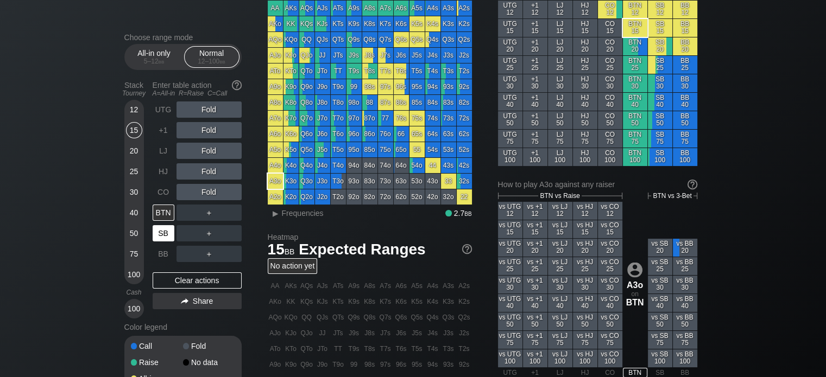
click at [170, 241] on div "SB" at bounding box center [164, 233] width 22 height 16
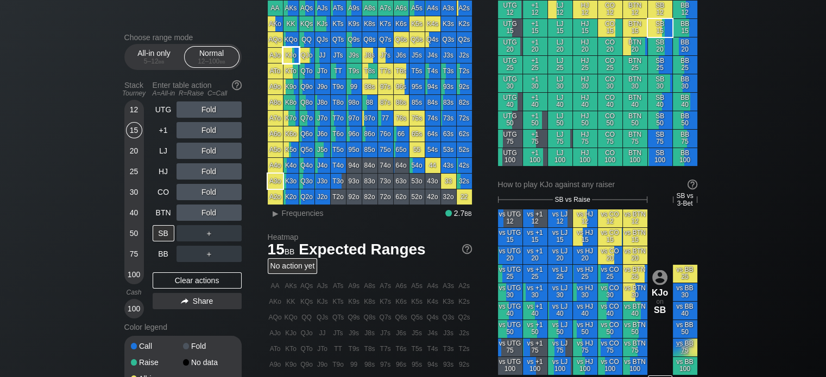
click at [293, 56] on div "KJo" at bounding box center [290, 55] width 15 height 15
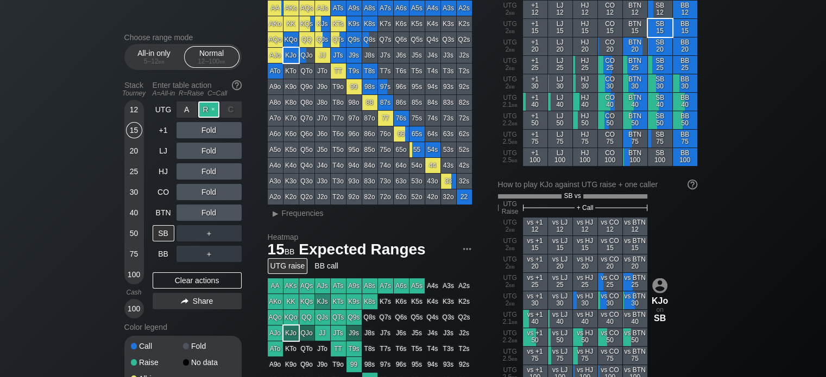
click at [205, 110] on div "R ✕" at bounding box center [208, 110] width 21 height 16
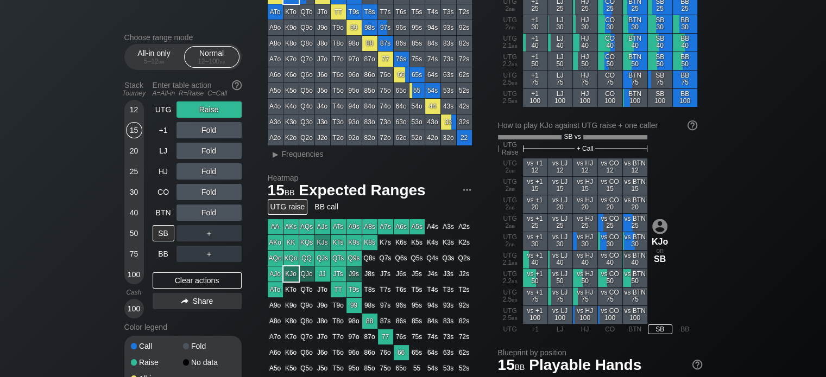
scroll to position [122, 0]
click at [207, 116] on div "R ✕" at bounding box center [208, 110] width 21 height 16
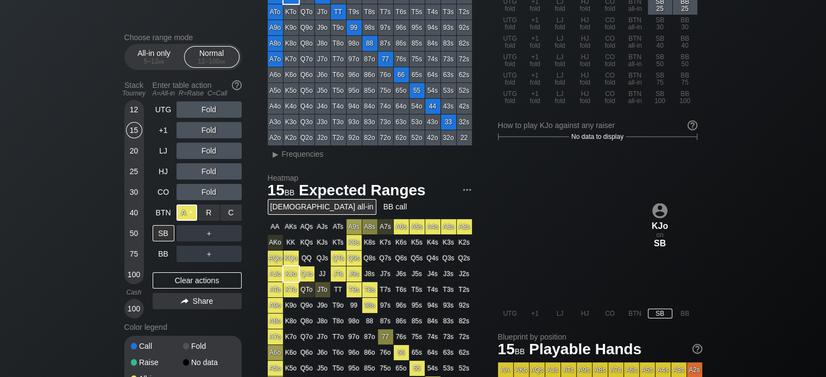
click at [186, 213] on div "A ✕" at bounding box center [186, 213] width 21 height 16
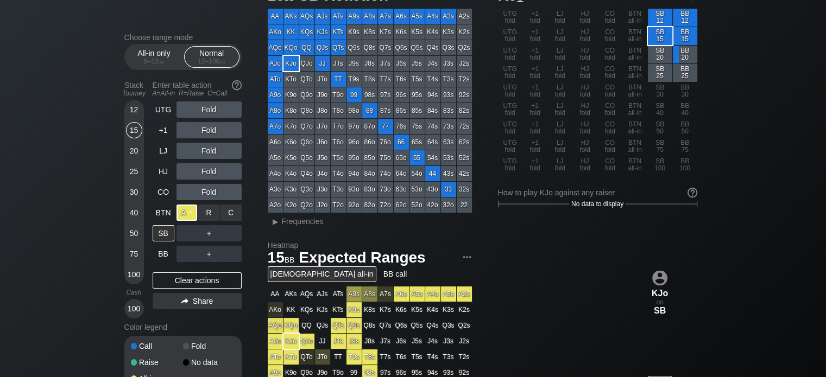
scroll to position [53, 0]
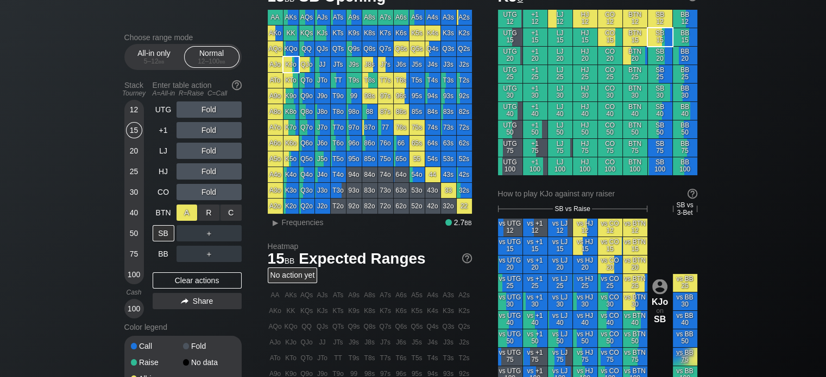
click at [186, 213] on div "A ✕" at bounding box center [186, 213] width 21 height 16
click at [211, 108] on div "R ✕" at bounding box center [208, 110] width 21 height 16
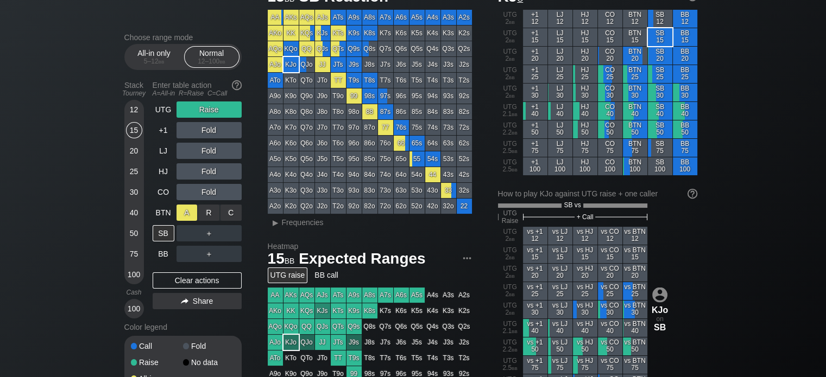
click at [185, 211] on div "A ✕" at bounding box center [186, 213] width 21 height 16
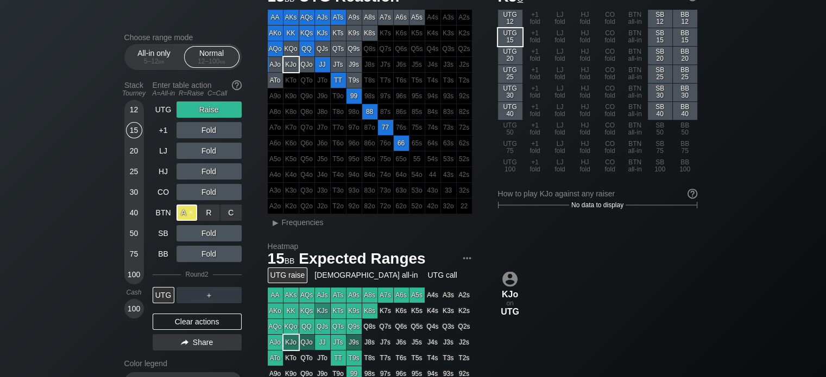
click at [180, 207] on div "A ✕" at bounding box center [186, 213] width 21 height 16
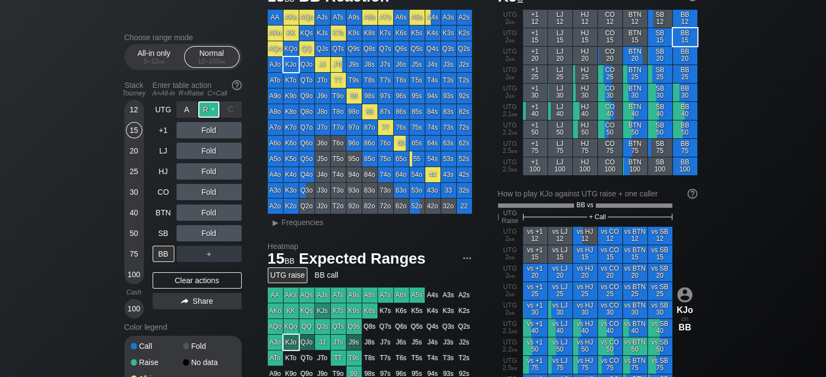
click at [202, 115] on div "R ✕" at bounding box center [208, 110] width 21 height 16
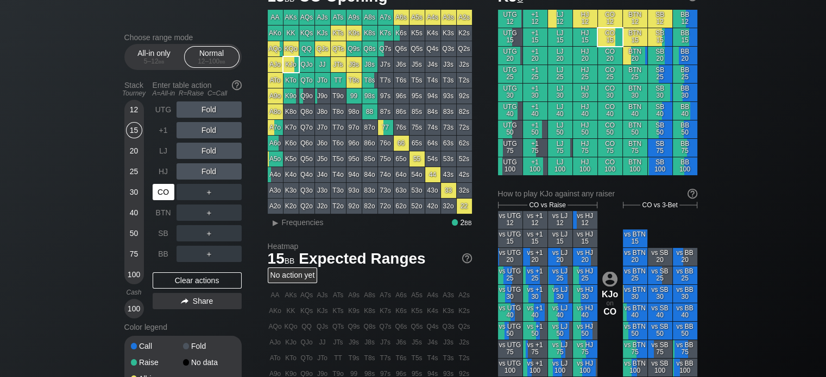
click at [163, 190] on div "CO" at bounding box center [164, 192] width 22 height 16
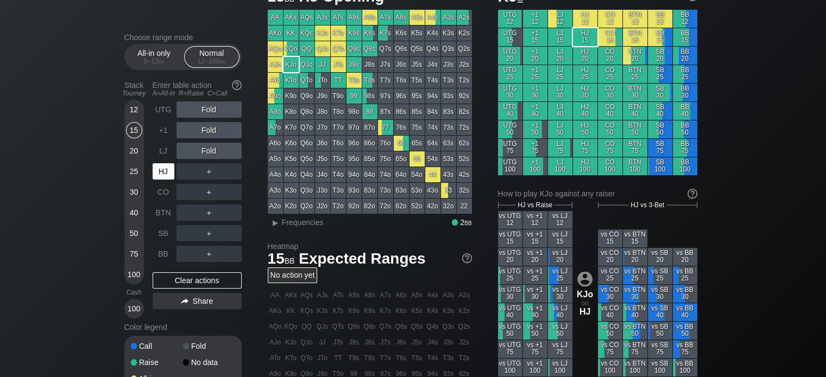
click at [162, 167] on div "HJ" at bounding box center [164, 171] width 22 height 16
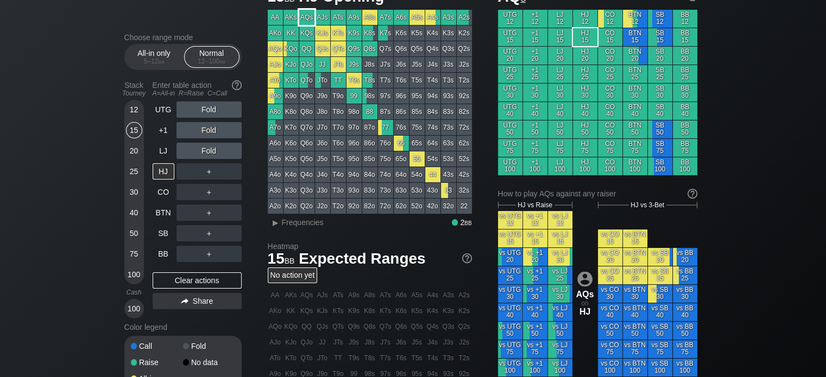
click at [308, 18] on div "AQs" at bounding box center [306, 17] width 15 height 15
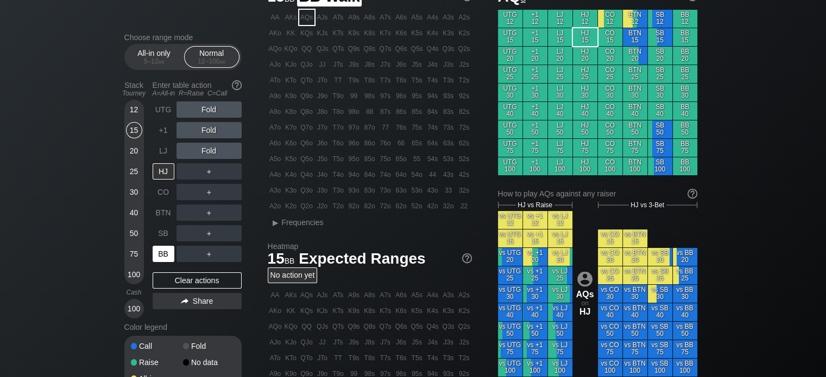
click at [166, 249] on div "BB" at bounding box center [164, 254] width 22 height 16
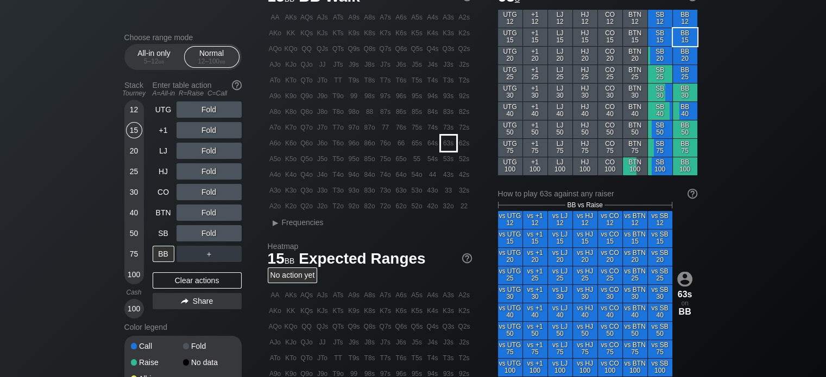
click at [446, 146] on div "63s" at bounding box center [448, 143] width 15 height 15
click at [186, 109] on div "A ✕" at bounding box center [186, 110] width 21 height 16
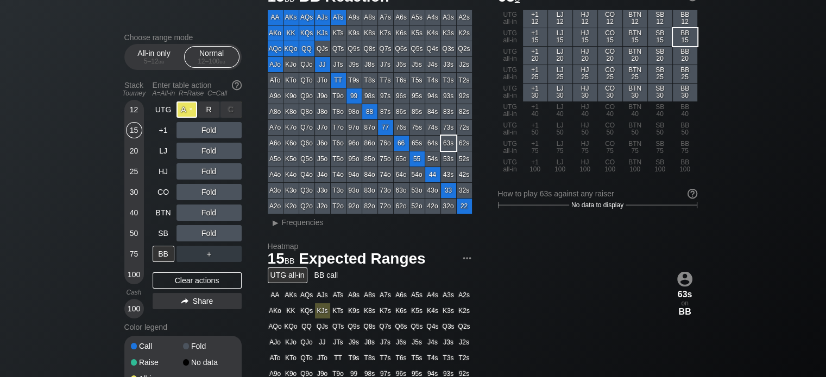
click at [187, 110] on div "A ✕" at bounding box center [186, 110] width 21 height 16
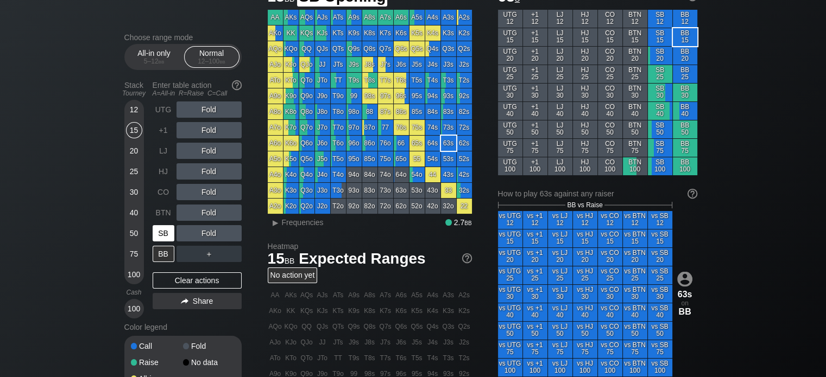
click at [156, 237] on div "SB" at bounding box center [164, 233] width 22 height 16
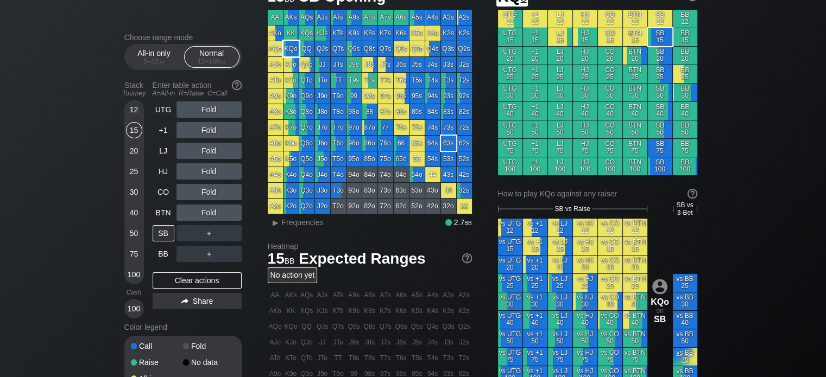
click at [291, 44] on div "KQo" at bounding box center [290, 48] width 15 height 15
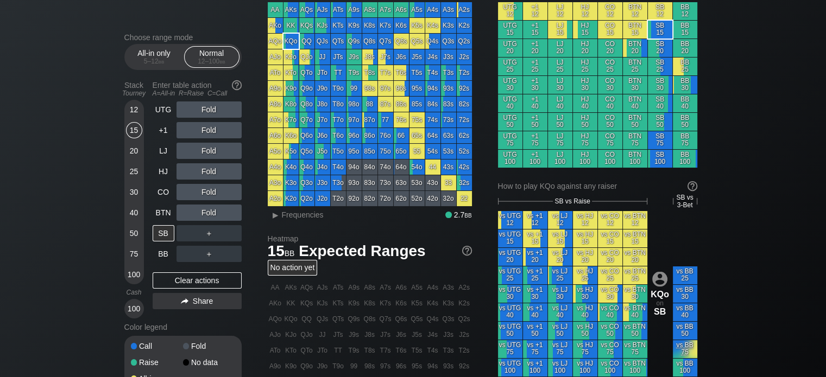
scroll to position [61, 0]
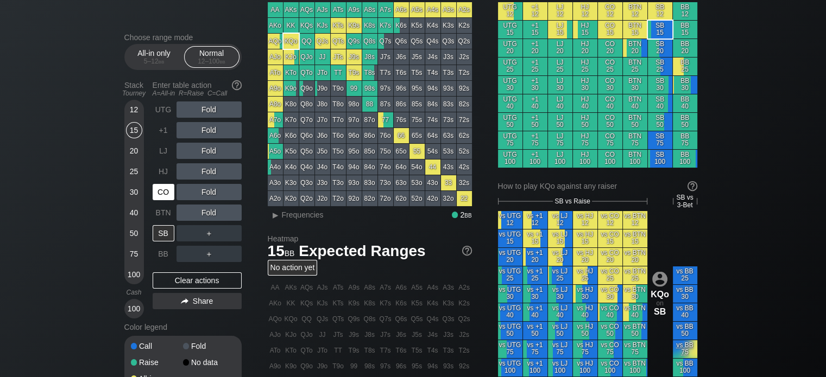
click at [161, 188] on div "CO" at bounding box center [164, 192] width 22 height 16
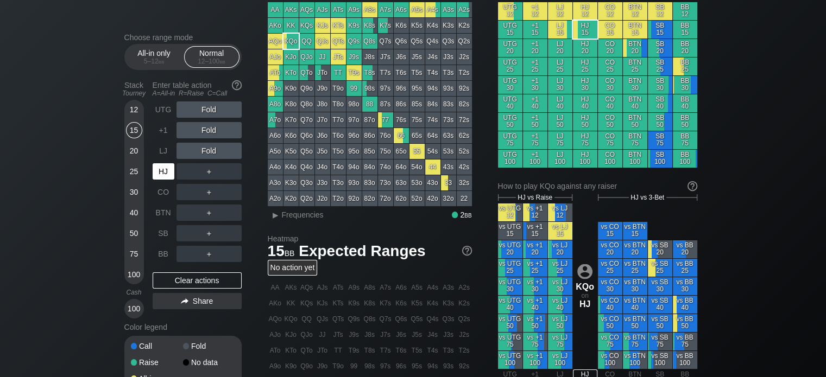
click at [157, 176] on div "HJ" at bounding box center [164, 171] width 22 height 16
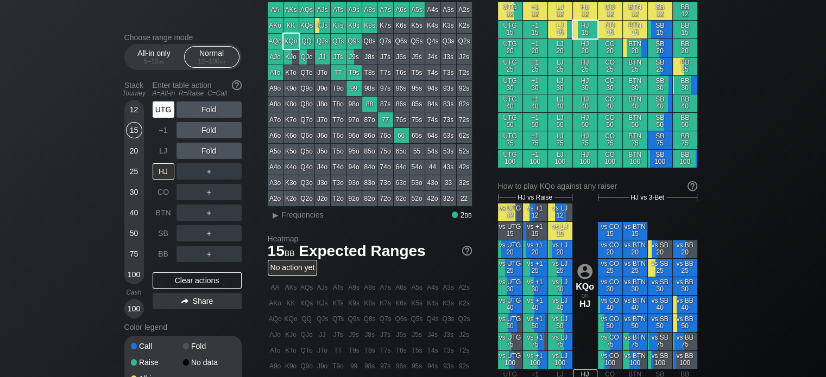
click at [162, 110] on div "UTG" at bounding box center [164, 110] width 22 height 16
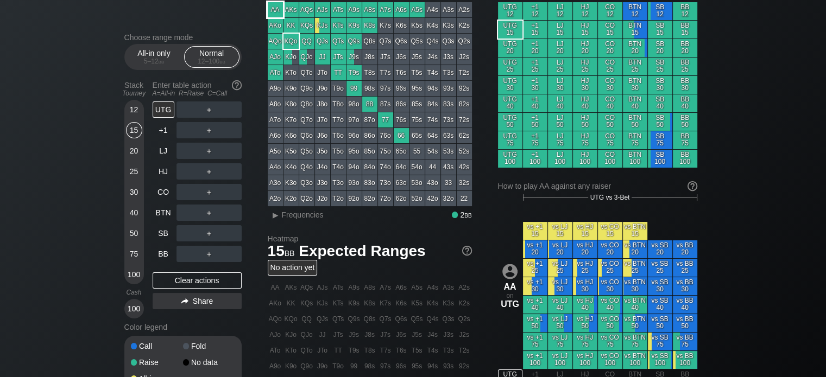
click at [276, 9] on div "AA" at bounding box center [275, 9] width 15 height 15
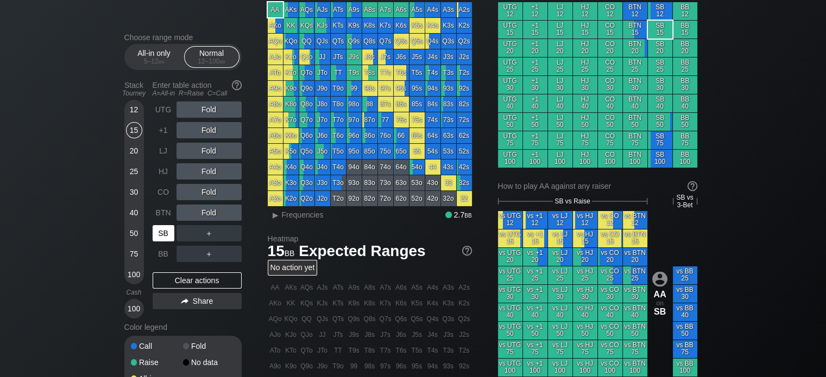
click at [163, 232] on div "SB" at bounding box center [164, 233] width 22 height 16
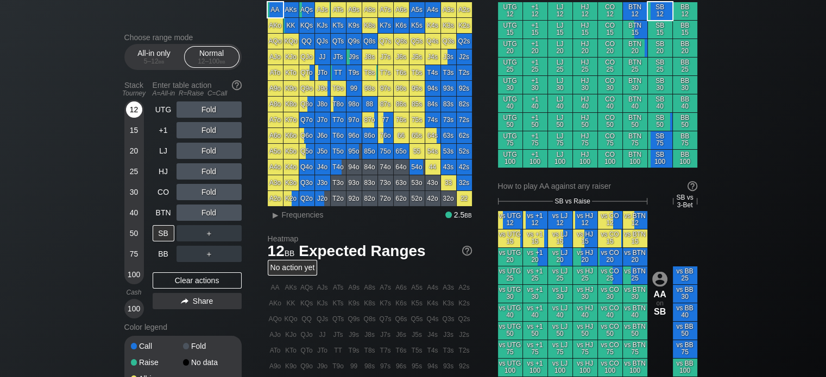
click at [130, 106] on div "12" at bounding box center [134, 110] width 16 height 16
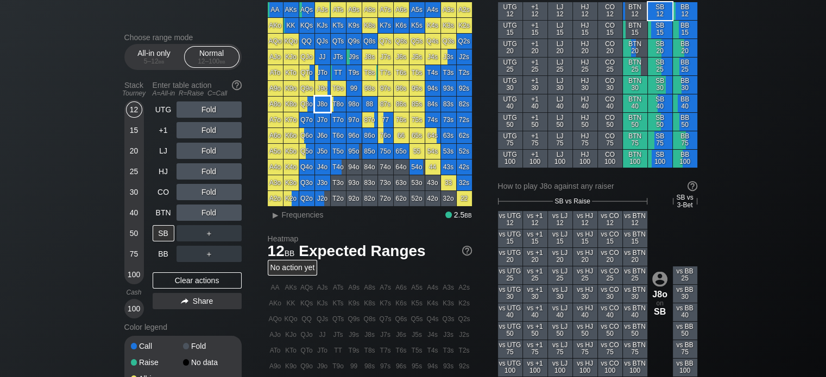
click at [316, 104] on div "J8o" at bounding box center [322, 104] width 15 height 15
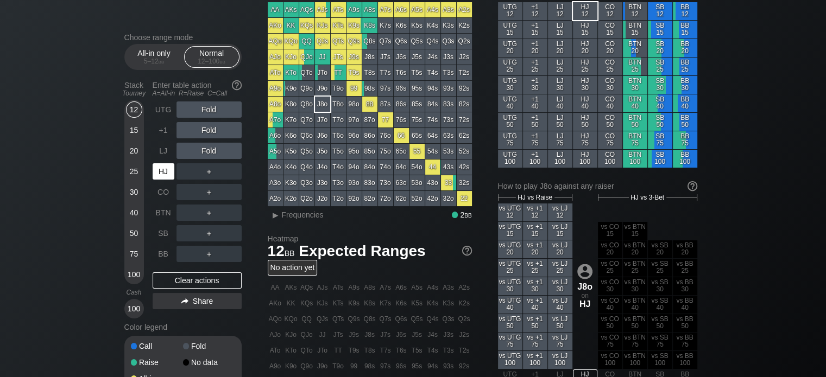
click at [164, 171] on div "HJ" at bounding box center [164, 171] width 22 height 16
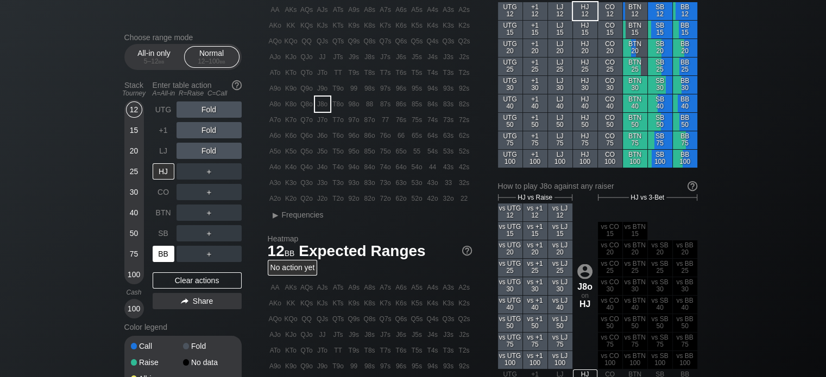
click at [161, 255] on div "BB" at bounding box center [164, 254] width 22 height 16
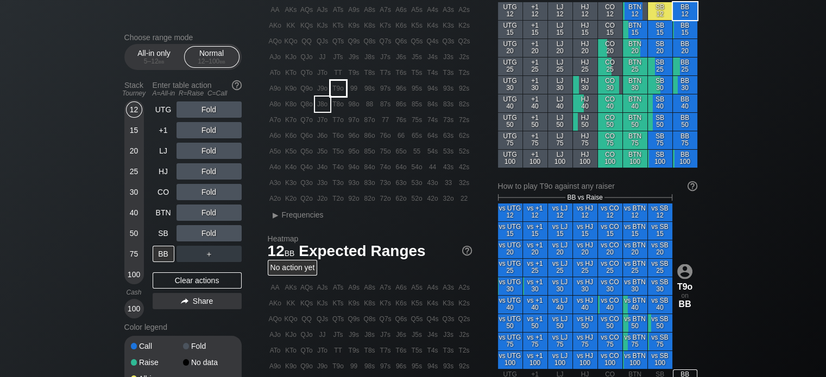
click at [338, 90] on div "T9o" at bounding box center [338, 88] width 15 height 15
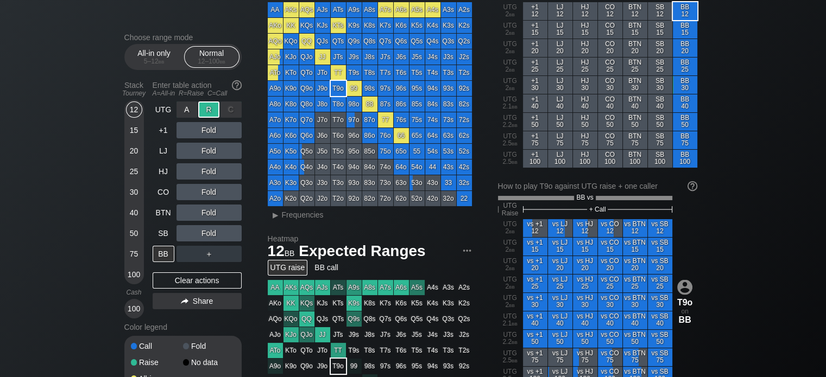
click at [208, 114] on div "R ✕" at bounding box center [208, 110] width 21 height 16
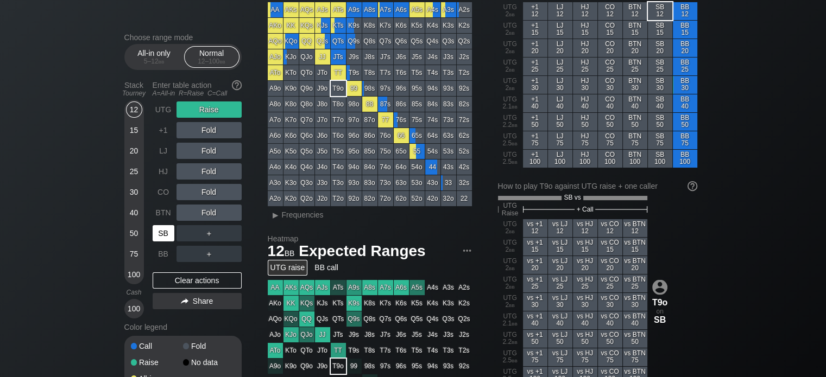
click at [165, 236] on div "SB" at bounding box center [164, 233] width 22 height 16
click at [214, 110] on div "R ✕" at bounding box center [208, 110] width 21 height 16
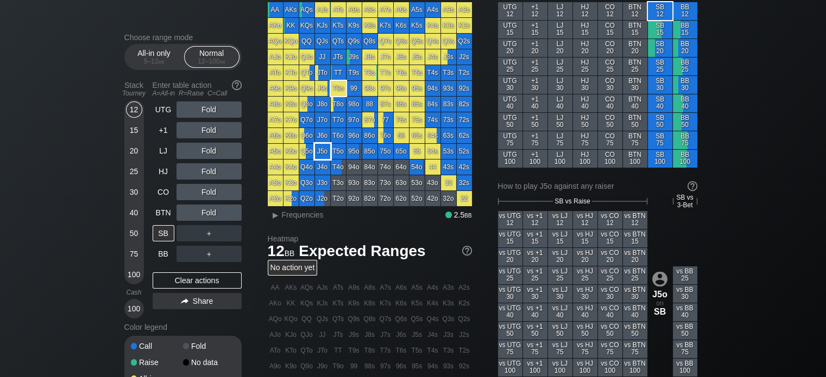
click at [324, 151] on div "J5o" at bounding box center [322, 151] width 15 height 15
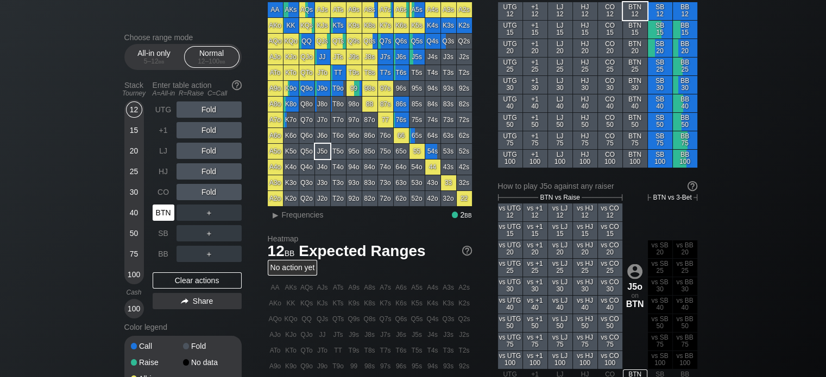
click at [164, 209] on div "BTN" at bounding box center [164, 213] width 22 height 16
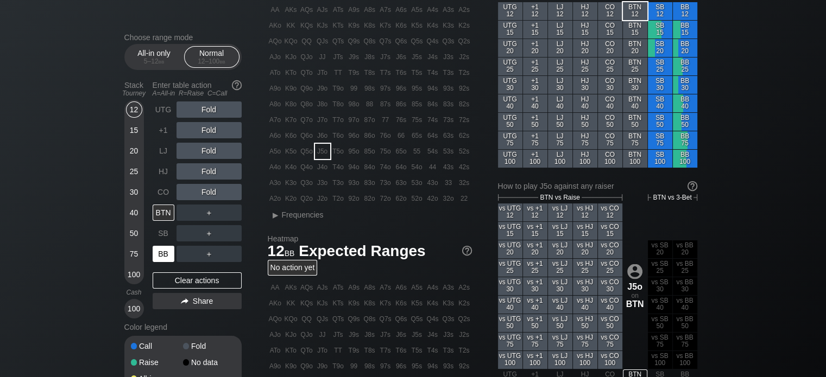
click at [159, 258] on div "BB" at bounding box center [164, 254] width 22 height 16
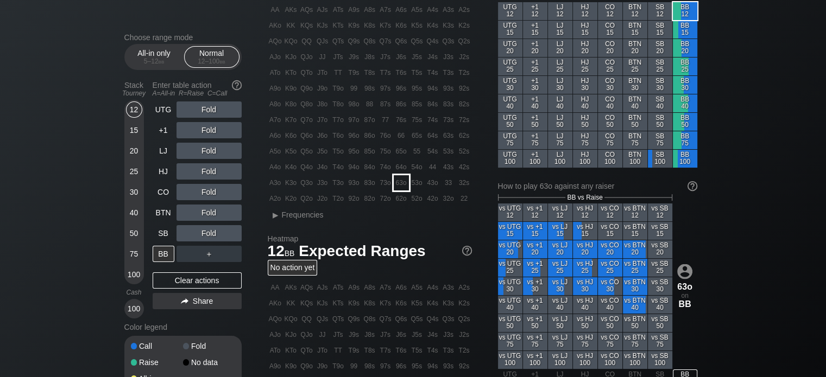
click at [400, 186] on div "63o" at bounding box center [401, 182] width 15 height 15
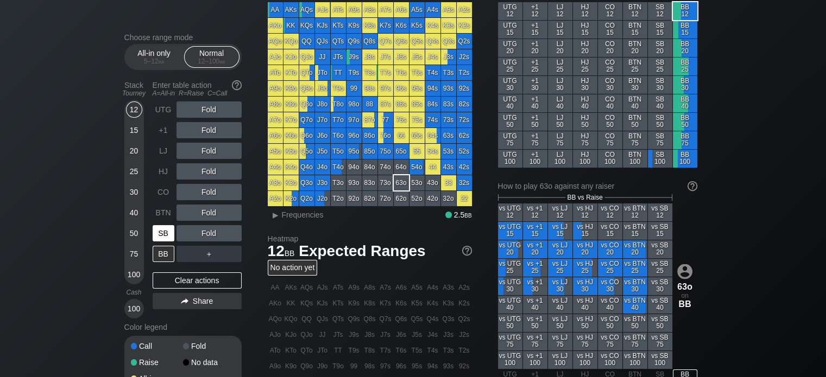
click at [160, 241] on div "SB" at bounding box center [164, 233] width 22 height 16
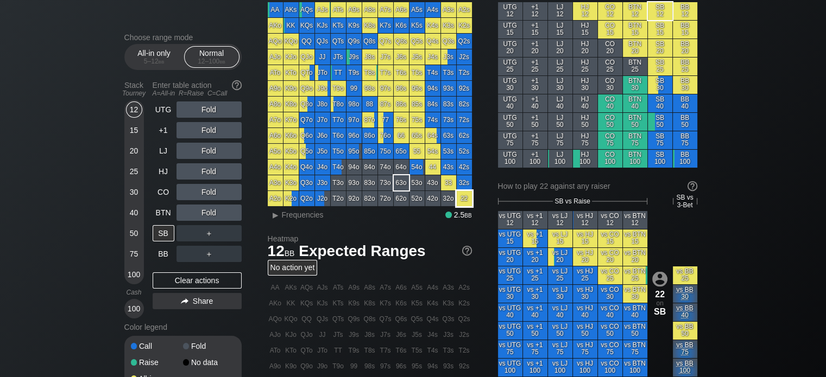
click at [465, 201] on div "22" at bounding box center [464, 198] width 15 height 15
click at [209, 214] on div "R ✕" at bounding box center [208, 213] width 21 height 16
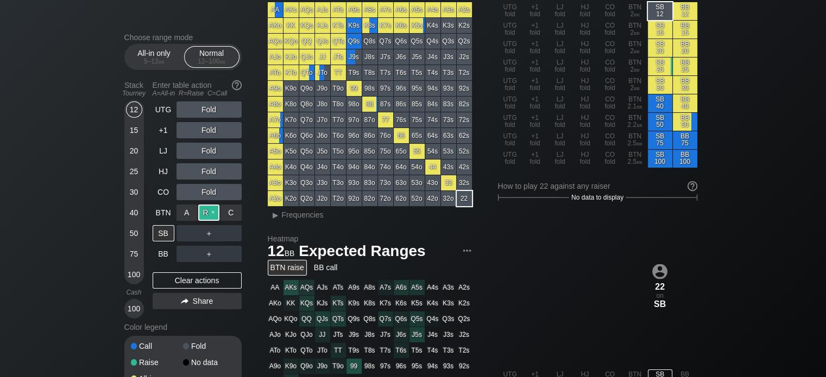
click at [206, 212] on div "R ✕" at bounding box center [208, 213] width 21 height 16
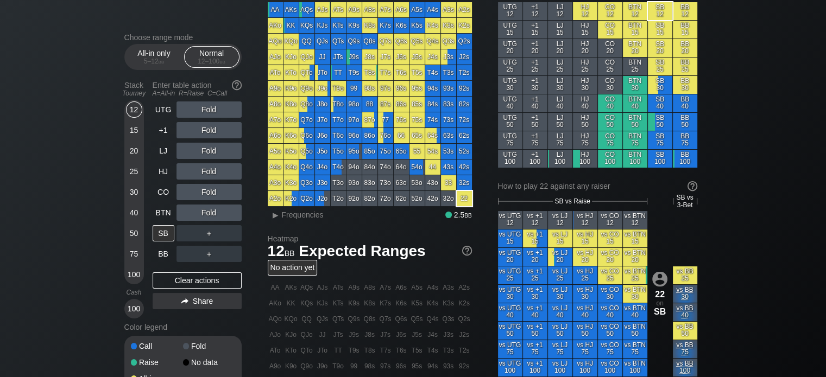
click at [139, 71] on section "Choose range mode All-in only 5 – 12 bb Normal 12 – 100 bb Stack Tourney Enter …" at bounding box center [182, 211] width 117 height 356
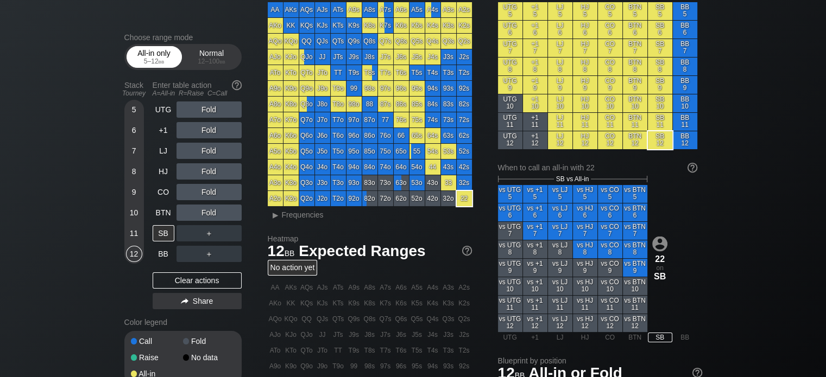
click at [143, 62] on div "5 – 12 bb" at bounding box center [154, 62] width 46 height 8
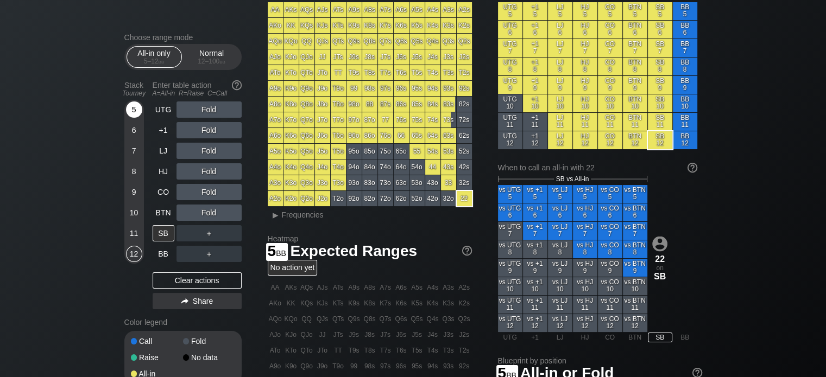
click at [135, 105] on div "5" at bounding box center [134, 110] width 16 height 16
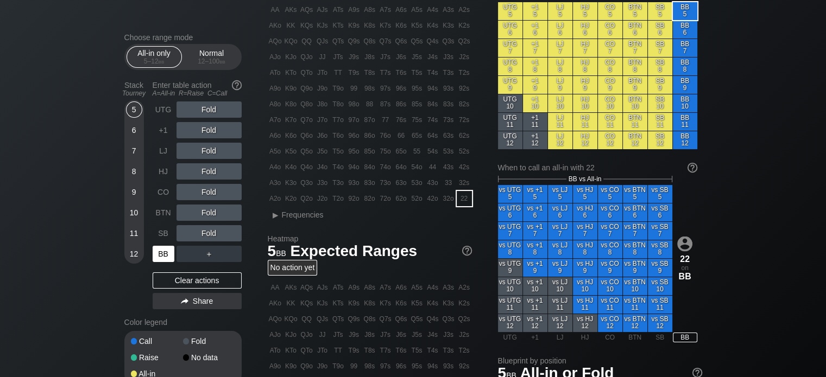
click at [161, 260] on div "BB" at bounding box center [164, 254] width 22 height 16
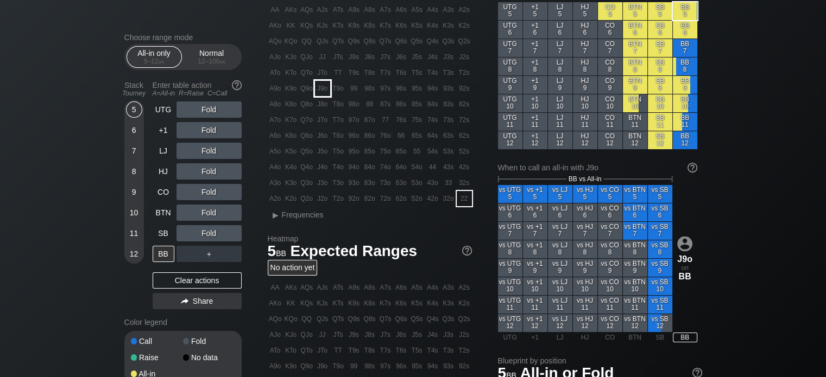
click at [324, 96] on div "J9o" at bounding box center [322, 88] width 15 height 15
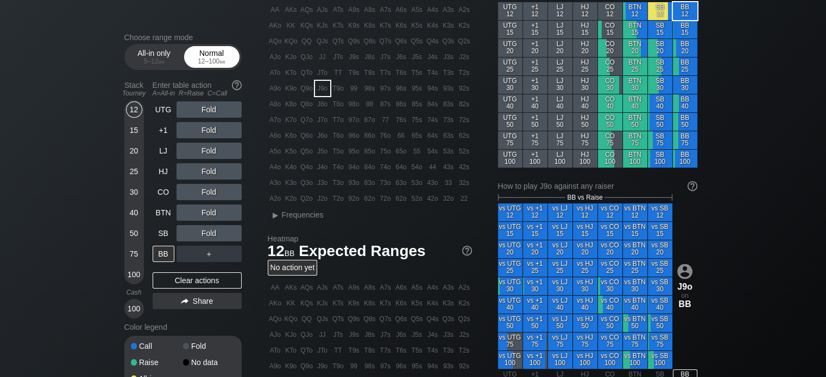
click at [204, 54] on div "Normal 12 – 100 bb" at bounding box center [212, 57] width 50 height 21
click at [136, 194] on div "30" at bounding box center [134, 192] width 16 height 16
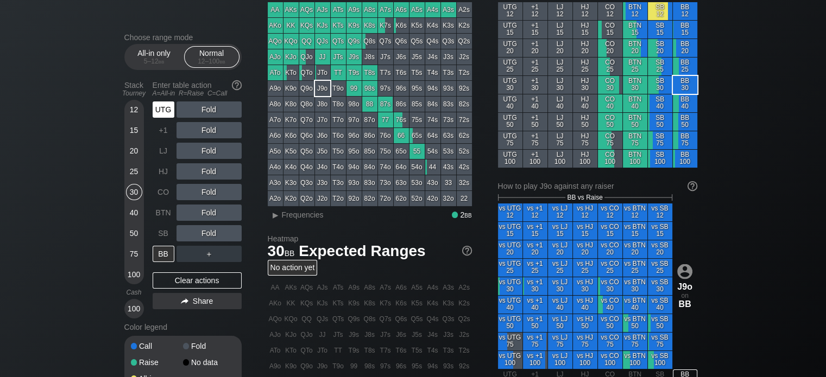
click at [163, 104] on div "UTG" at bounding box center [164, 110] width 22 height 16
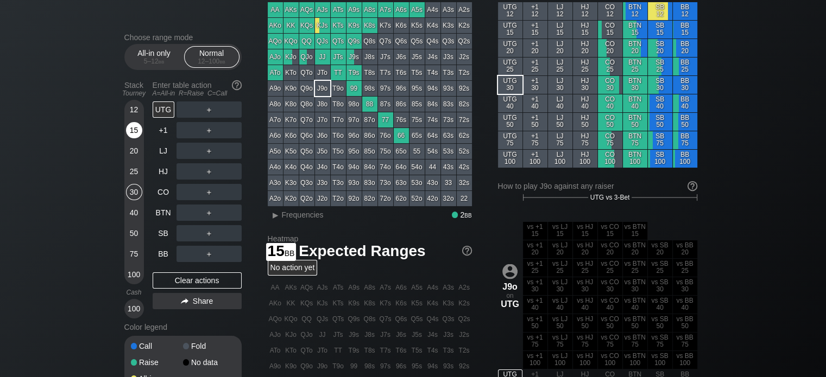
click at [132, 127] on div "15" at bounding box center [134, 130] width 16 height 16
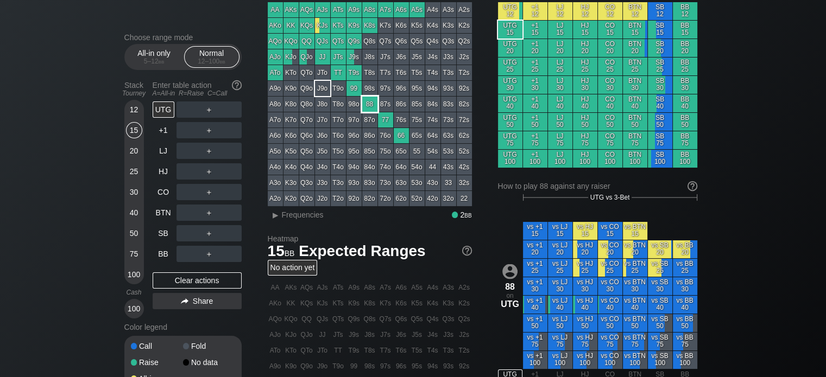
click at [370, 108] on div "88" at bounding box center [369, 104] width 15 height 15
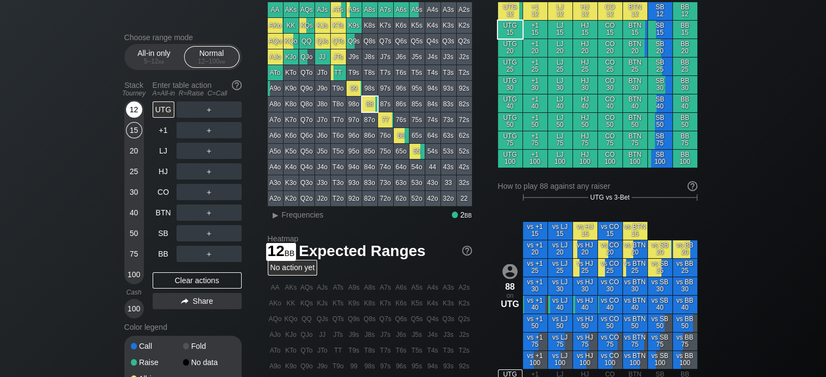
click at [130, 106] on div "12" at bounding box center [134, 110] width 16 height 16
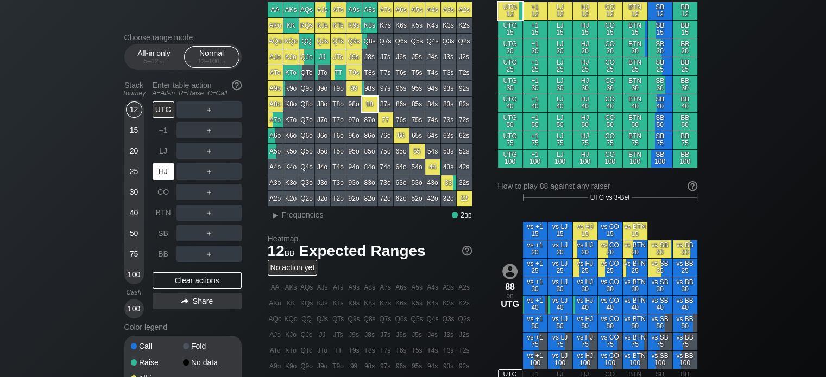
click at [168, 179] on div "HJ" at bounding box center [164, 171] width 22 height 16
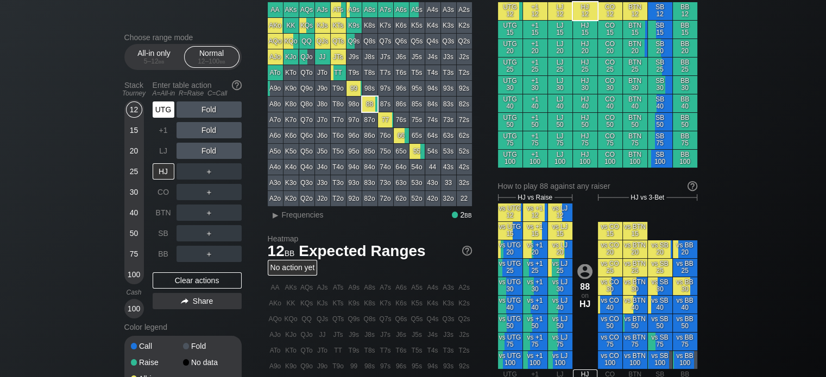
click at [166, 106] on div "UTG" at bounding box center [164, 110] width 22 height 16
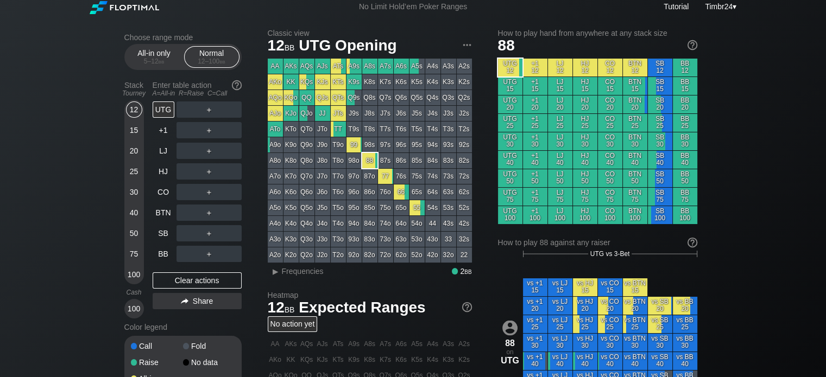
scroll to position [4, 0]
click at [139, 56] on div "All-in only 5 – 12 bb" at bounding box center [154, 57] width 50 height 21
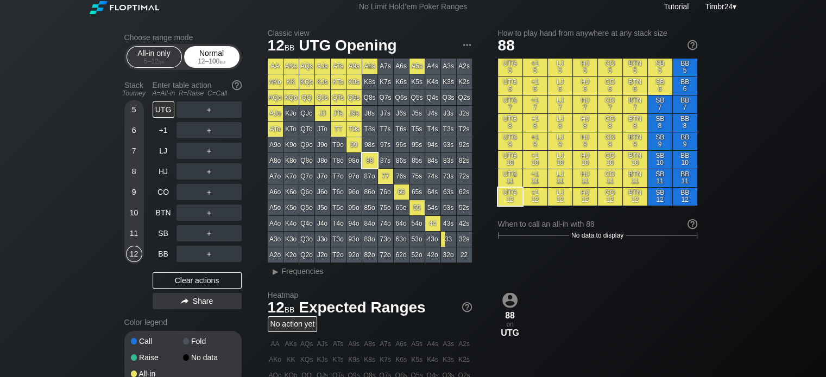
click at [218, 62] on div "12 – 100 bb" at bounding box center [212, 62] width 46 height 8
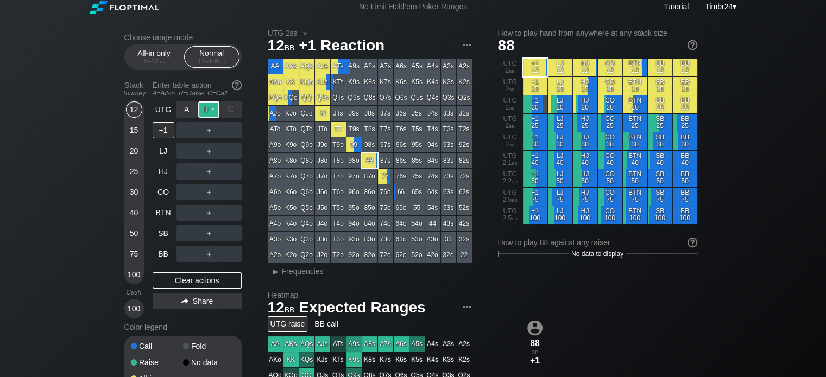
click at [204, 109] on div "R ✕" at bounding box center [208, 110] width 21 height 16
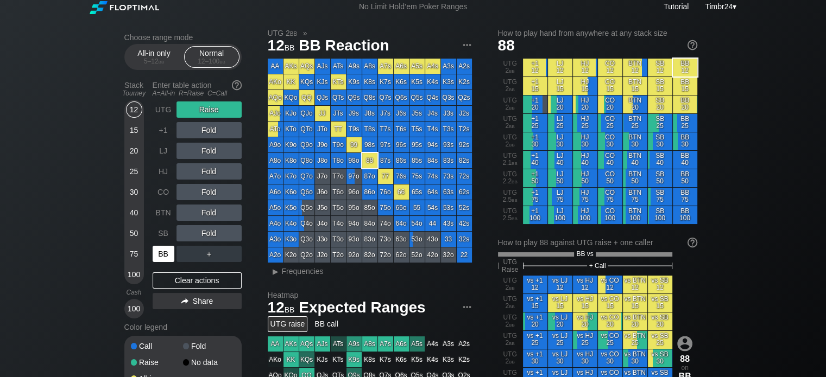
click at [161, 250] on div "BB" at bounding box center [164, 254] width 22 height 16
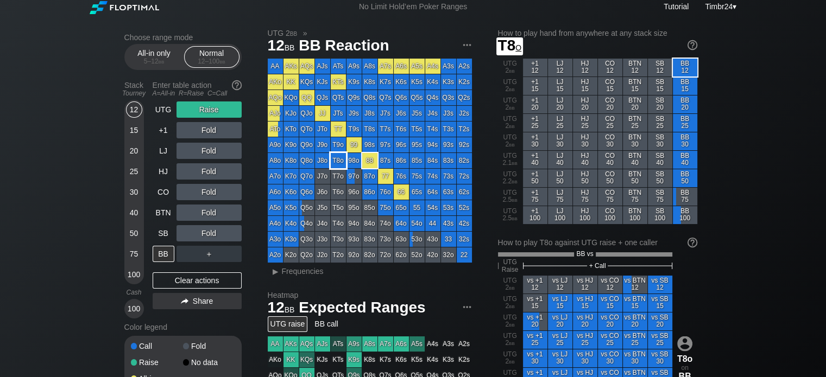
click at [338, 160] on div "T8o" at bounding box center [338, 160] width 15 height 15
click at [225, 132] on div "C ✕" at bounding box center [230, 130] width 21 height 16
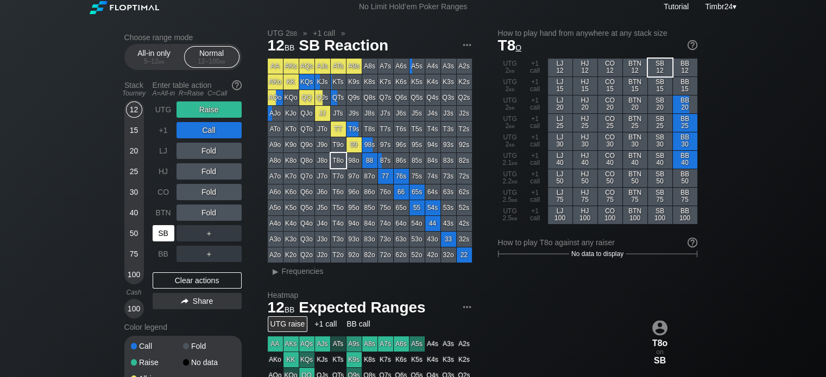
click at [162, 232] on div "SB" at bounding box center [164, 233] width 22 height 16
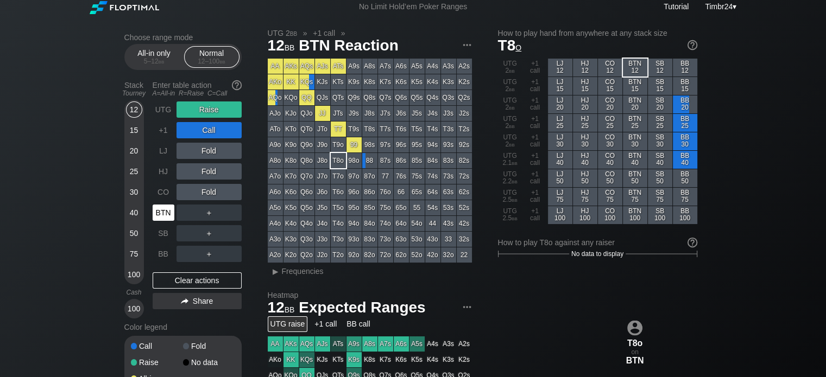
click at [165, 217] on div "BTN" at bounding box center [164, 213] width 22 height 16
click at [208, 130] on div "R ✕" at bounding box center [208, 130] width 21 height 16
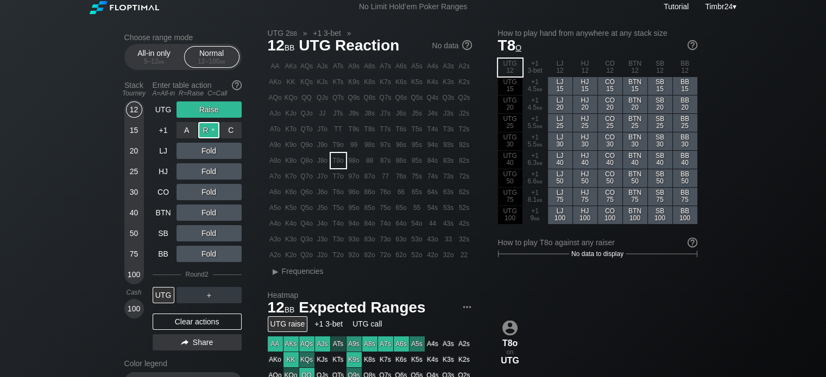
click at [207, 128] on div "R ✕" at bounding box center [208, 130] width 21 height 16
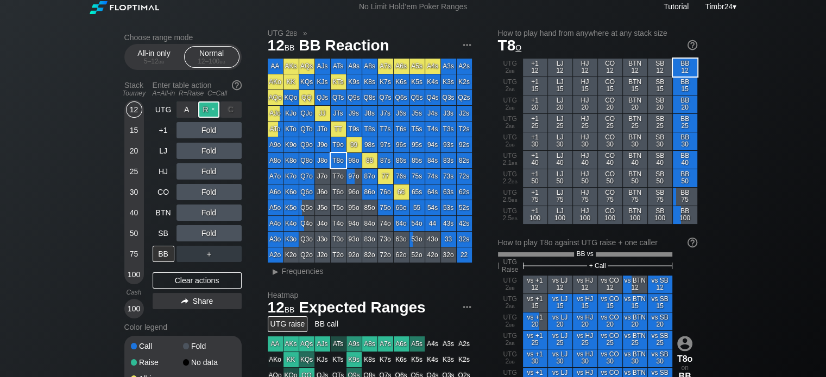
click at [208, 109] on div "R ✕" at bounding box center [208, 110] width 21 height 16
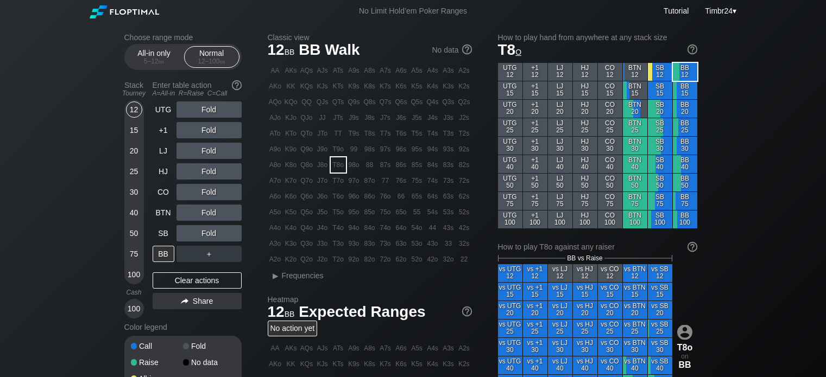
scroll to position [4, 0]
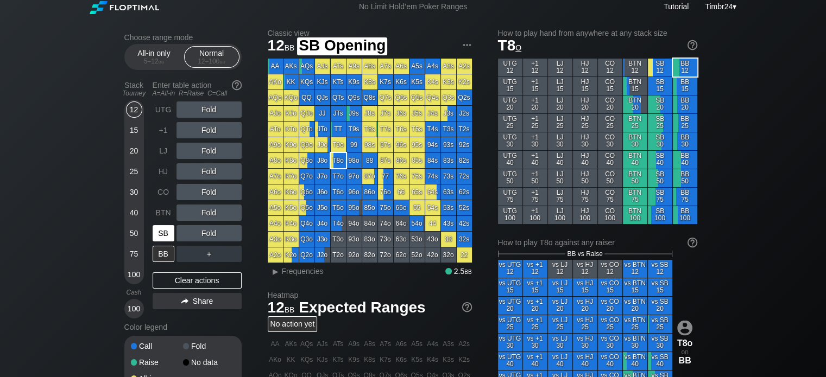
click at [169, 229] on div "SB" at bounding box center [164, 233] width 22 height 16
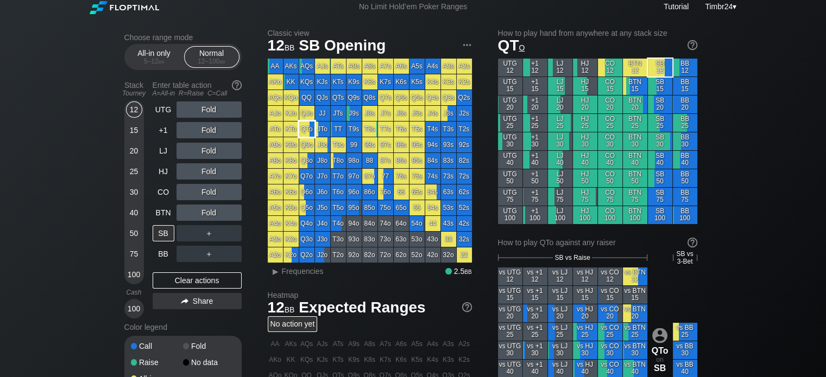
click at [308, 127] on div "QTo" at bounding box center [306, 129] width 15 height 15
